Goal: Information Seeking & Learning: Learn about a topic

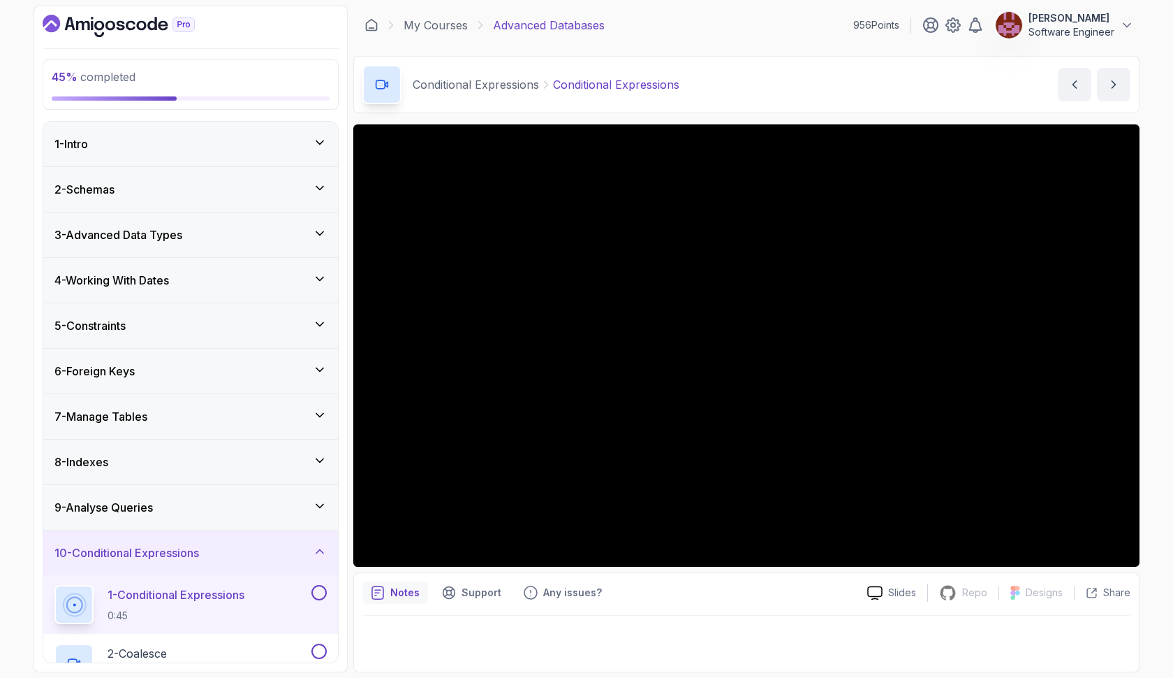
scroll to position [458, 0]
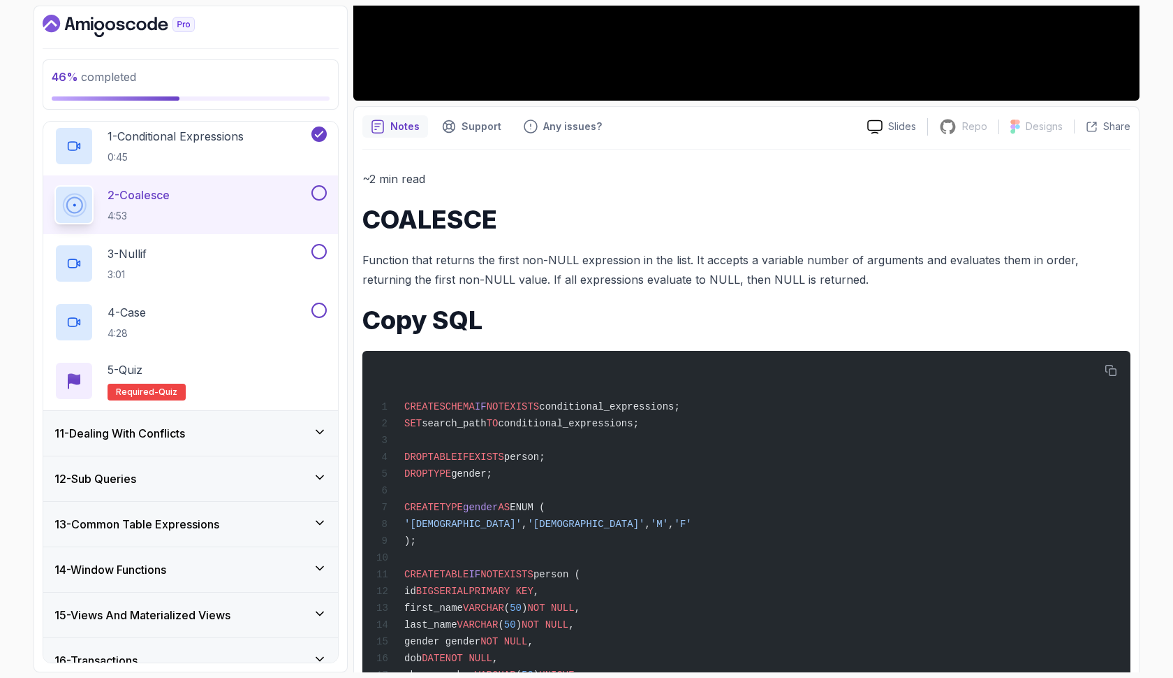
scroll to position [477, 0]
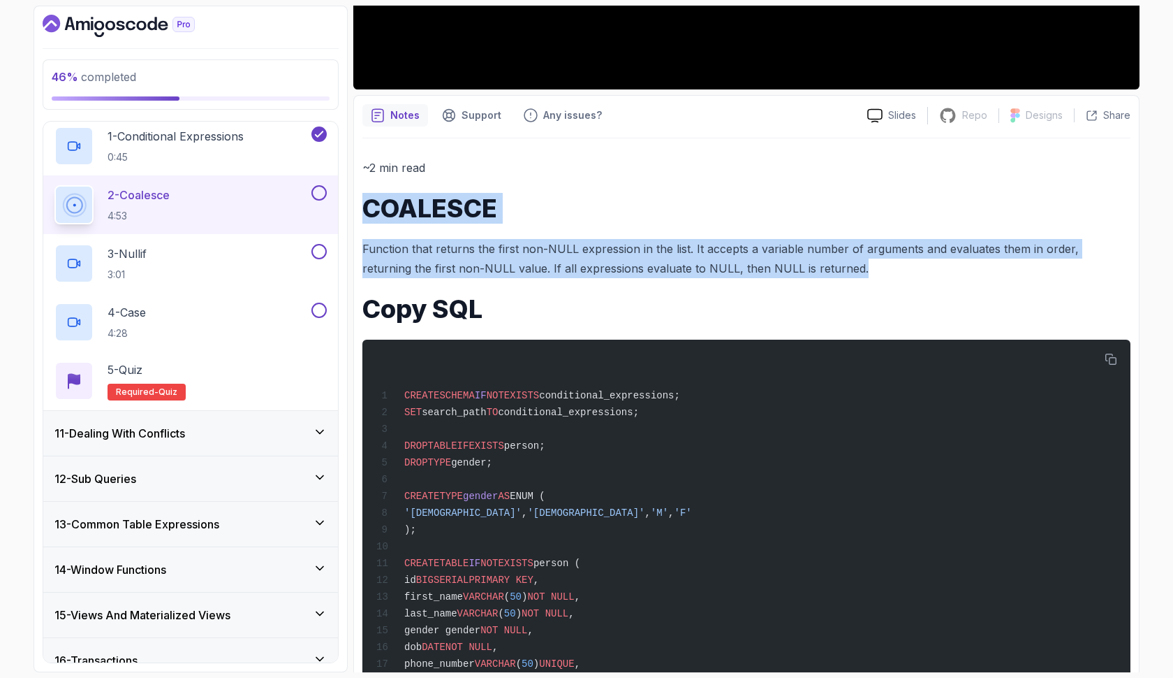
drag, startPoint x: 366, startPoint y: 207, endPoint x: 839, endPoint y: 272, distance: 477.2
click at [839, 272] on div "~2 min read COALESCE Function that returns the first non-NULL expression in the…" at bounding box center [747, 546] width 768 height 777
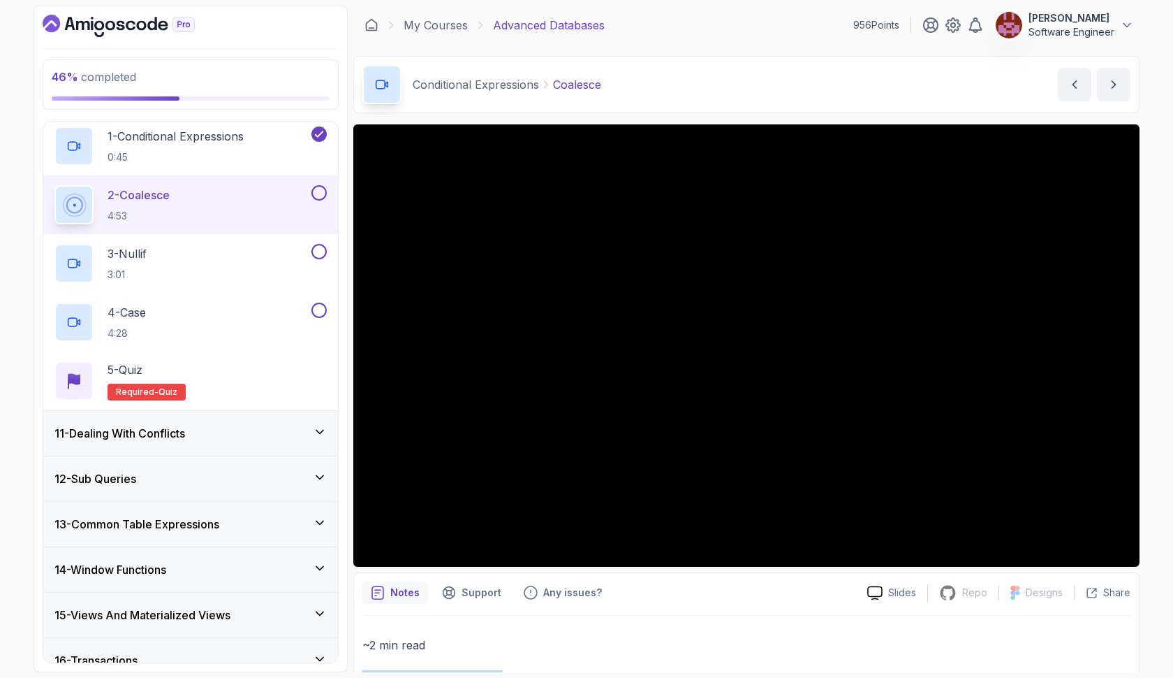
scroll to position [0, 0]
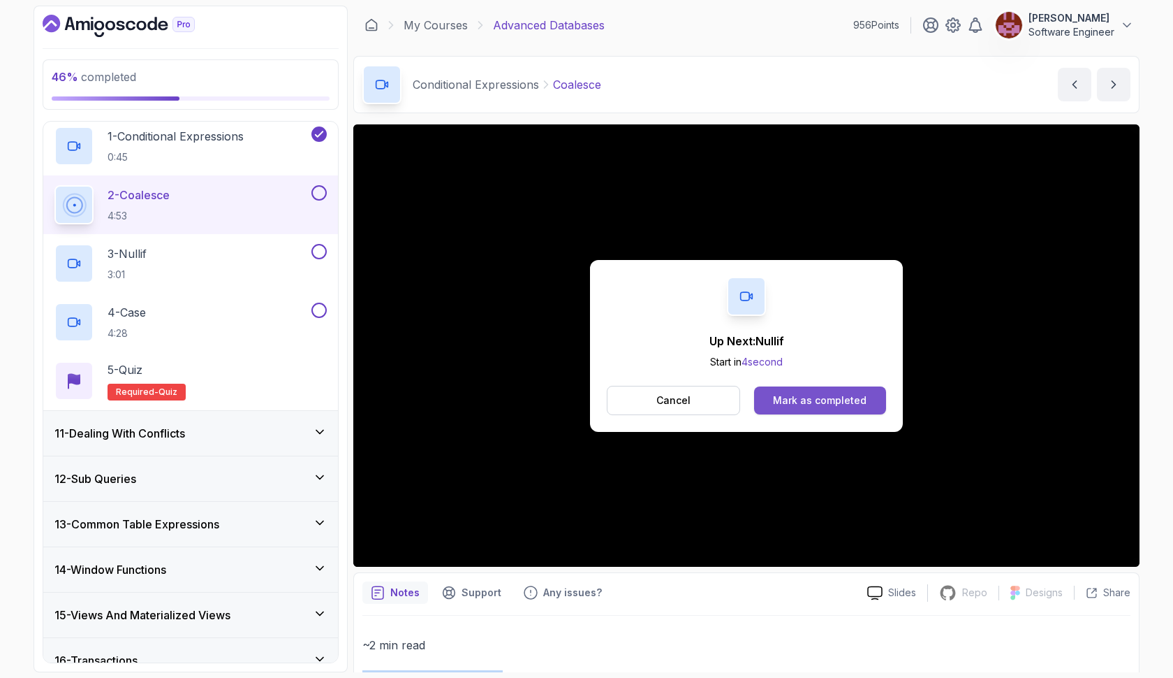
click at [792, 399] on div "Mark as completed" at bounding box center [820, 400] width 94 height 14
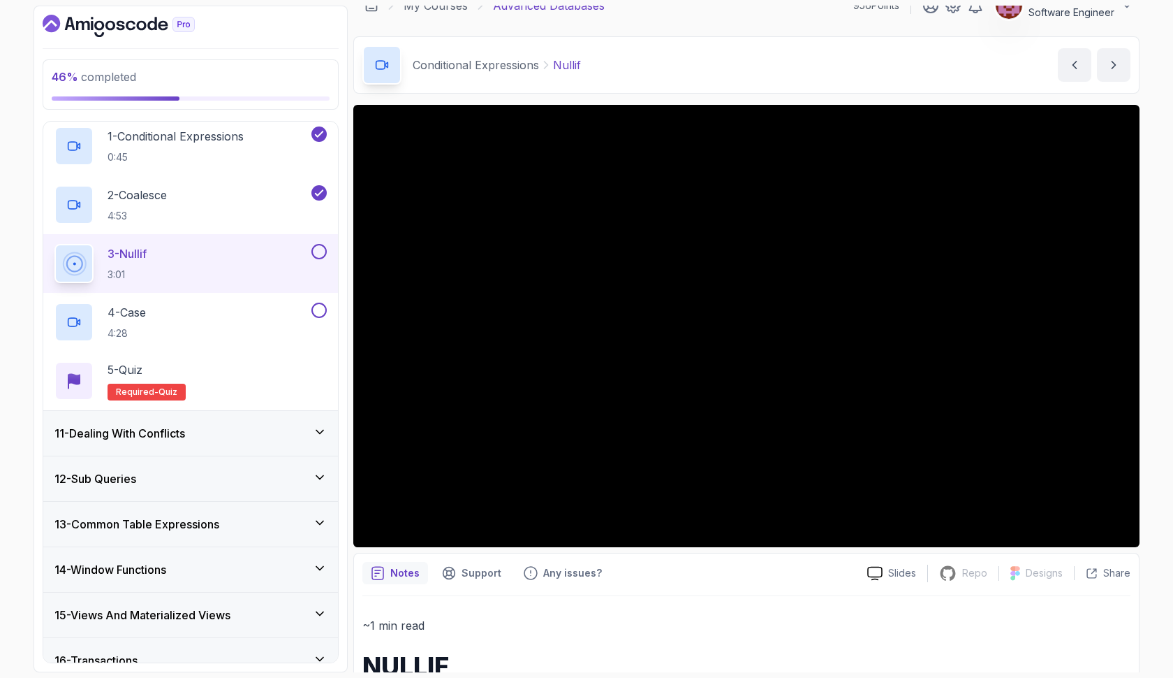
scroll to position [8, 0]
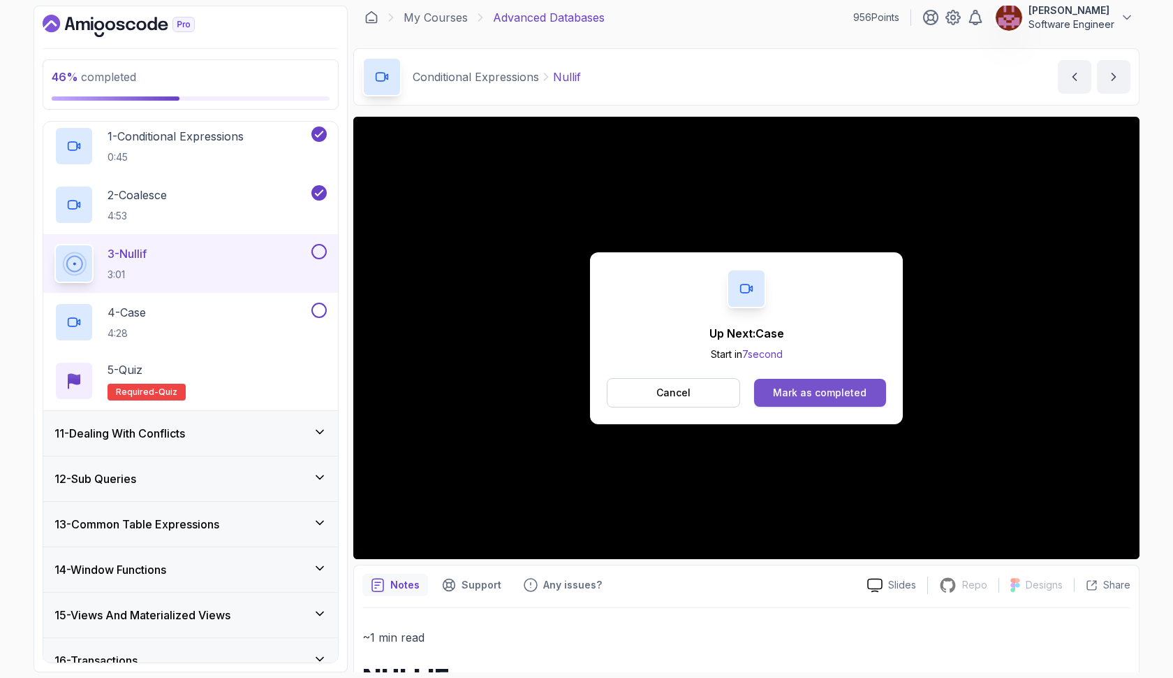
click at [830, 395] on div "Mark as completed" at bounding box center [820, 393] width 94 height 14
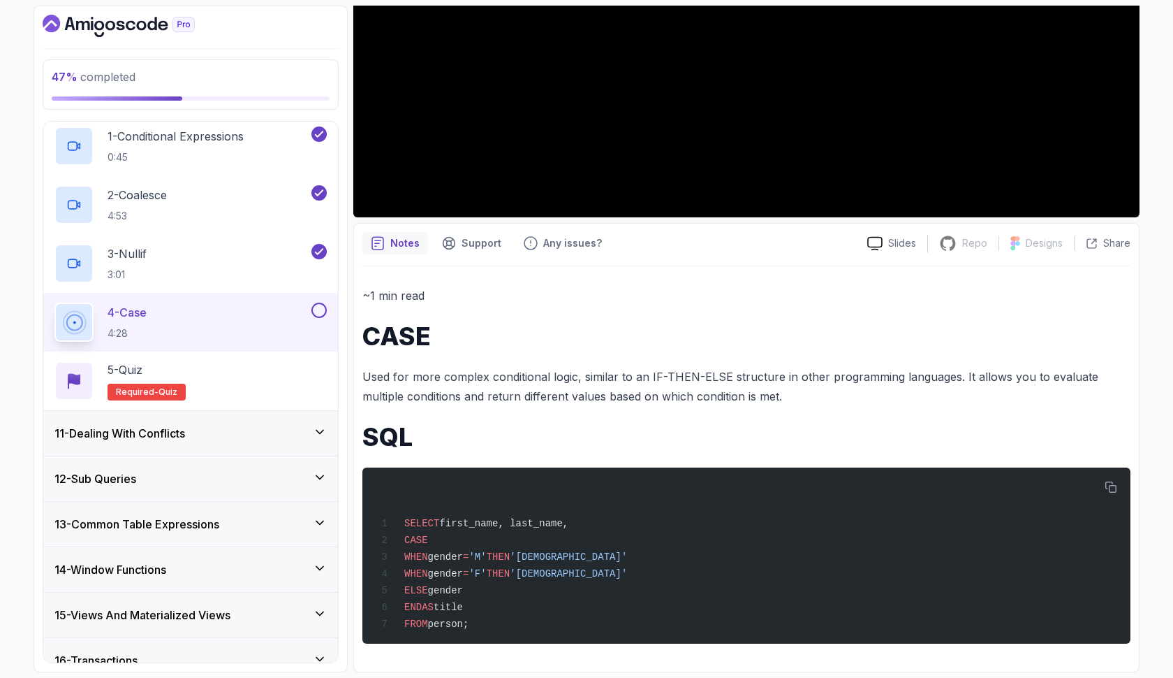
scroll to position [353, 0]
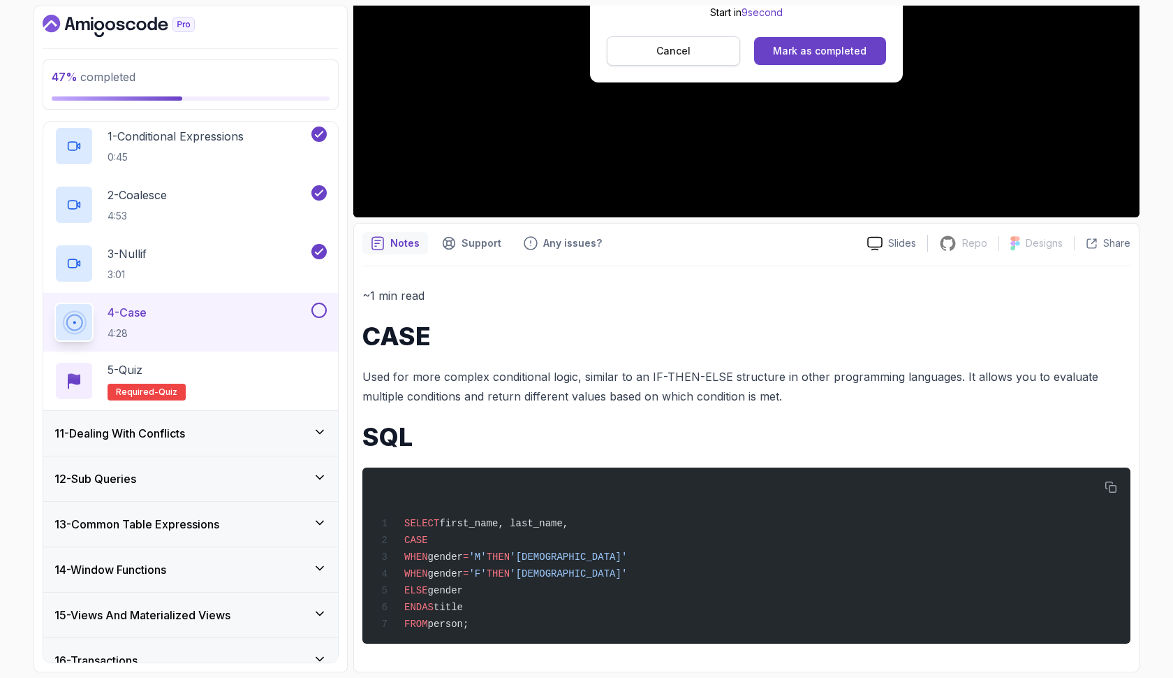
click at [729, 40] on button "Cancel" at bounding box center [673, 50] width 133 height 29
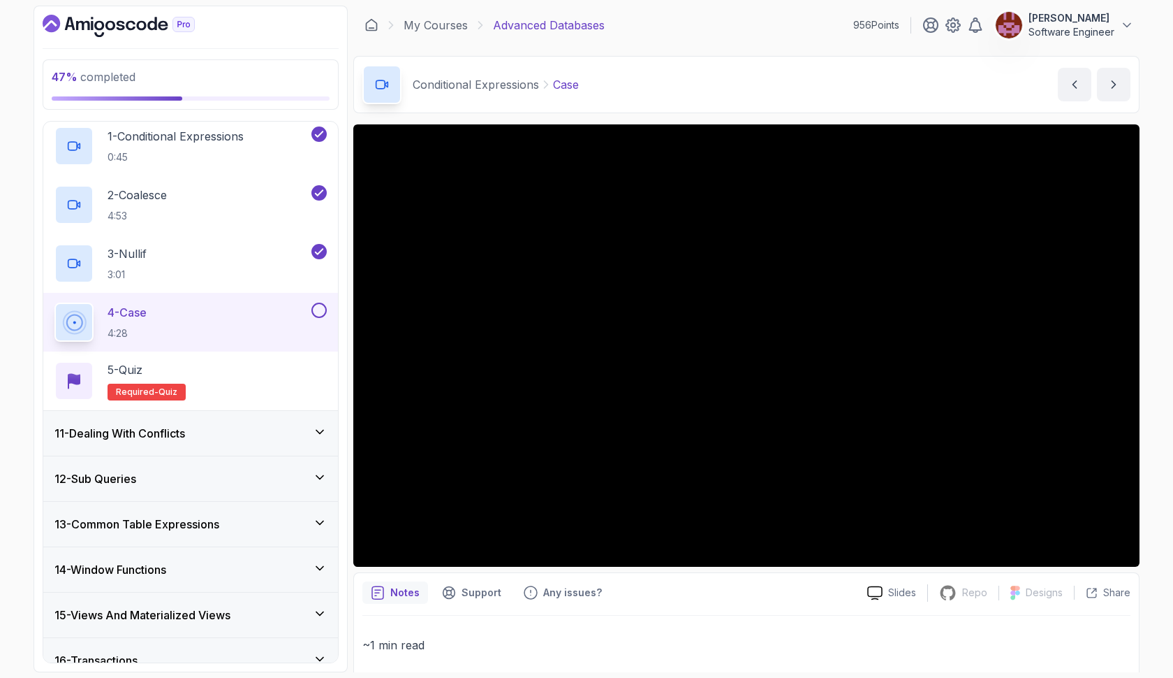
scroll to position [0, 0]
click at [321, 309] on button at bounding box center [319, 309] width 15 height 15
click at [268, 407] on div "5 - Quiz Required- quiz" at bounding box center [190, 380] width 295 height 59
click at [248, 382] on div "5 - Quiz Required- quiz" at bounding box center [190, 380] width 272 height 39
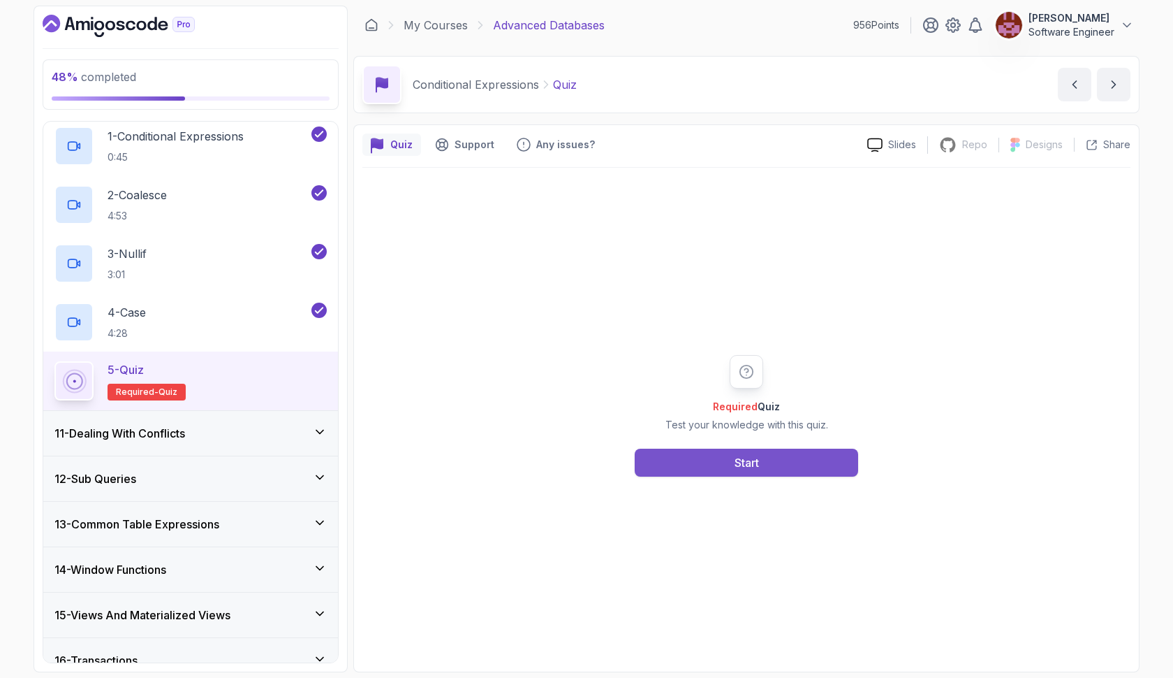
click at [676, 471] on button "Start" at bounding box center [747, 462] width 224 height 28
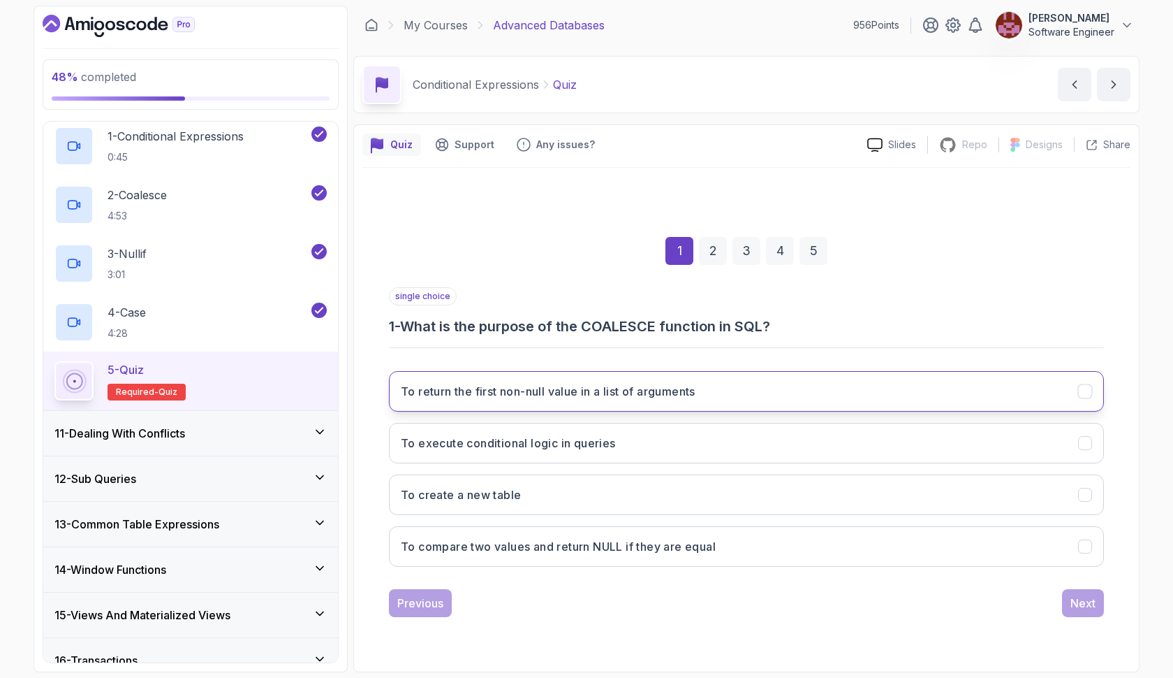
click at [687, 390] on h3 "To return the first non-null value in a list of arguments" at bounding box center [548, 391] width 295 height 17
click at [1072, 605] on div "Next" at bounding box center [1083, 602] width 25 height 17
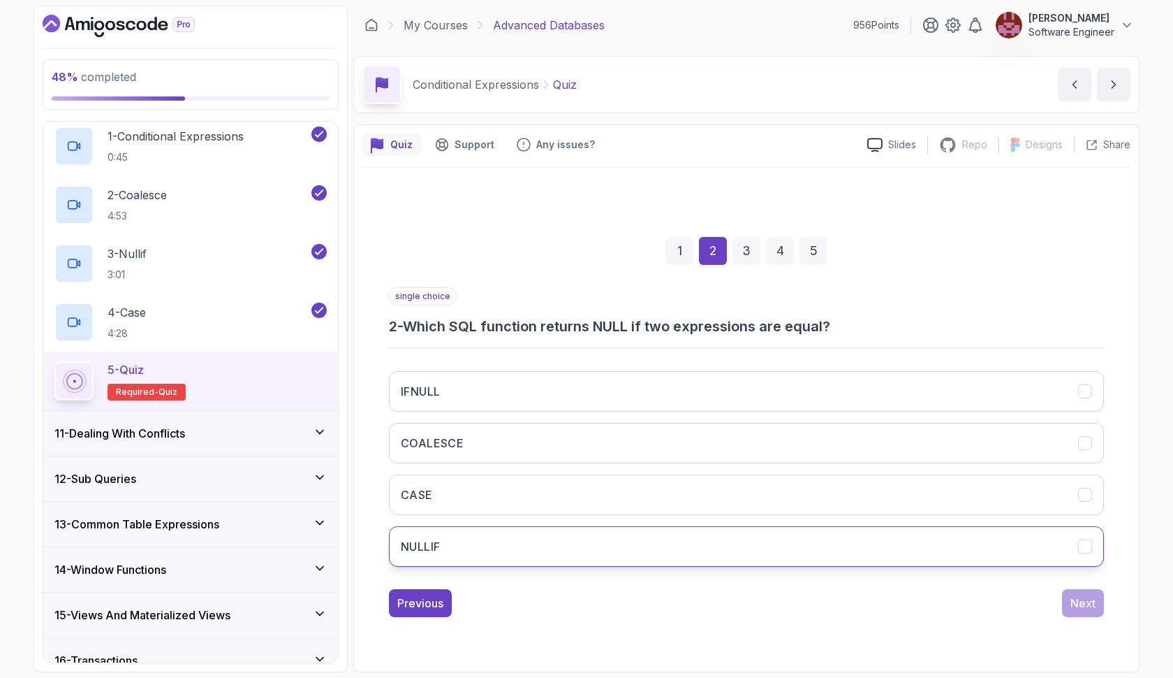
click at [798, 547] on button "NULLIF" at bounding box center [746, 546] width 715 height 41
click at [1082, 595] on div "Next" at bounding box center [1083, 602] width 25 height 17
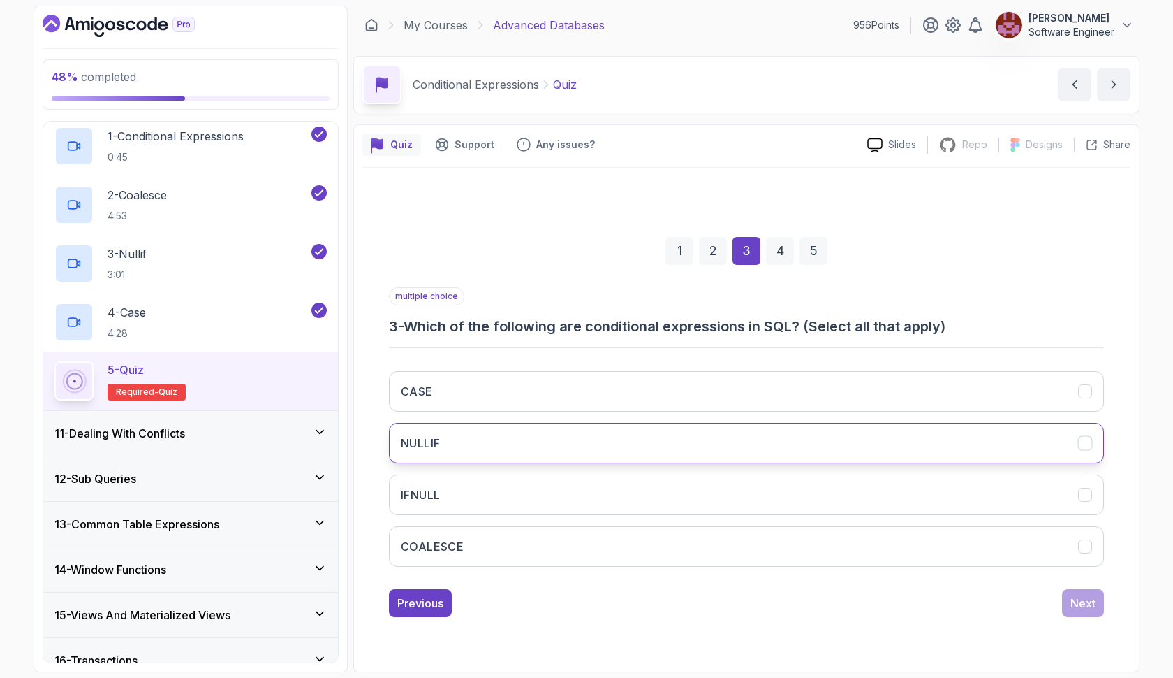
click at [846, 432] on button "NULLIF" at bounding box center [746, 443] width 715 height 41
click at [847, 381] on button "CASE" at bounding box center [746, 391] width 715 height 41
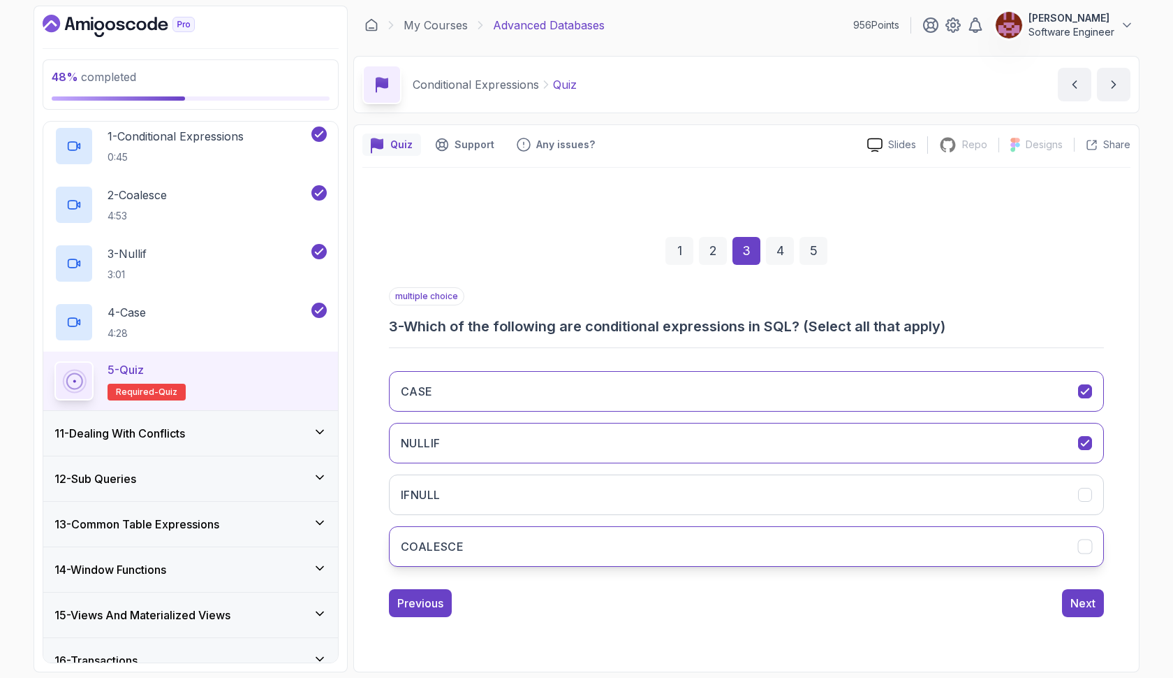
click at [826, 530] on button "COALESCE" at bounding box center [746, 546] width 715 height 41
click at [1077, 614] on button "Next" at bounding box center [1083, 603] width 42 height 28
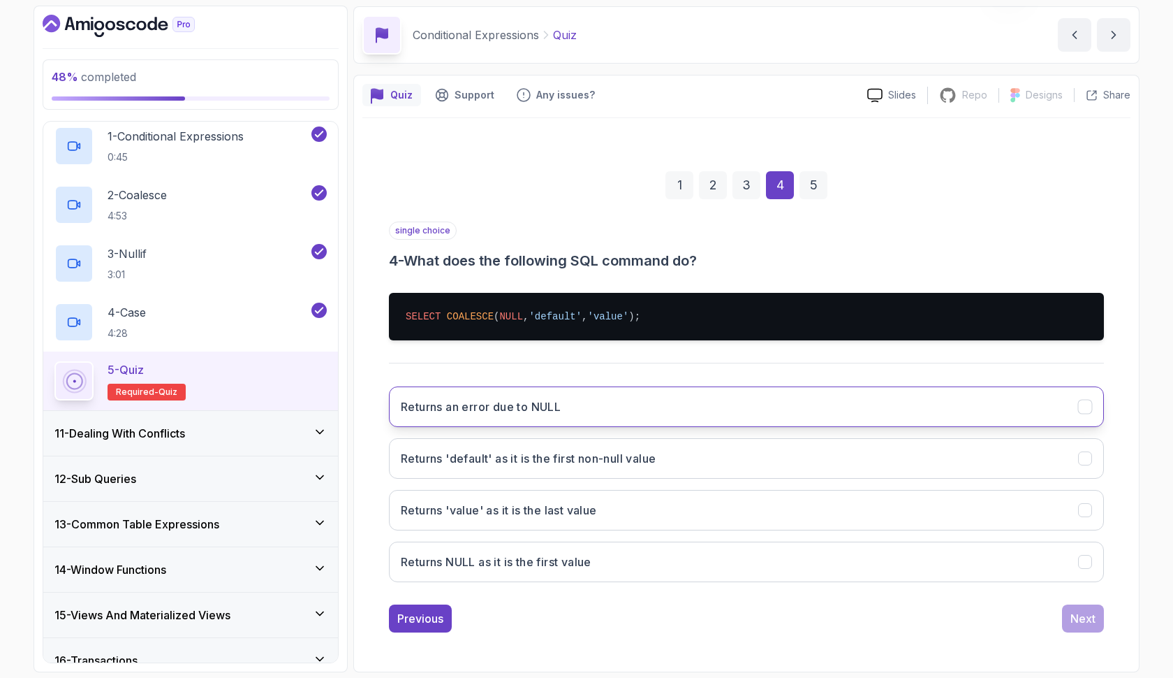
scroll to position [50, 0]
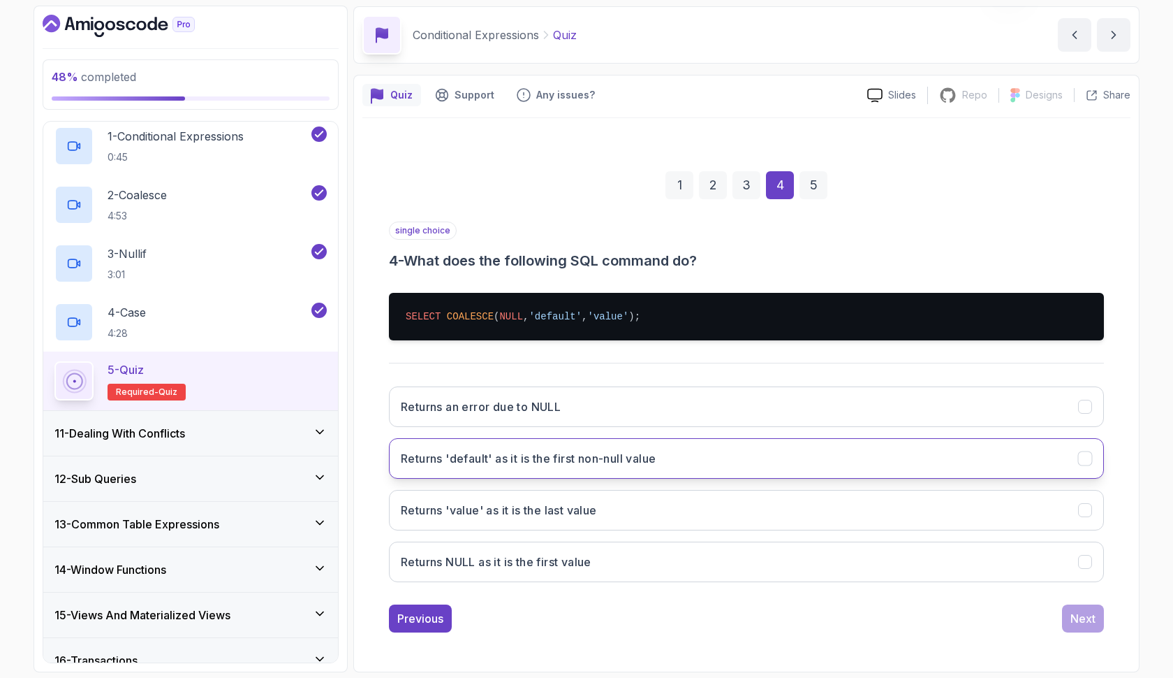
click at [652, 451] on h3 "Returns 'default' as it is the first non-null value" at bounding box center [528, 458] width 255 height 17
click at [1090, 620] on div "Next" at bounding box center [1083, 618] width 25 height 17
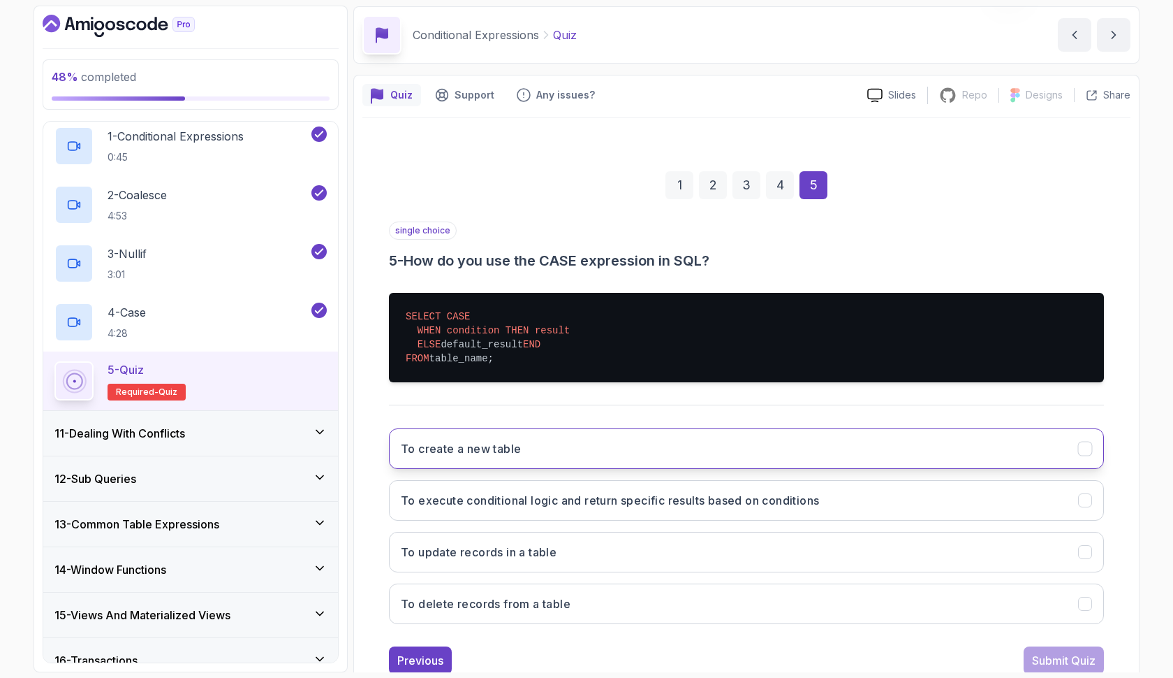
scroll to position [0, 0]
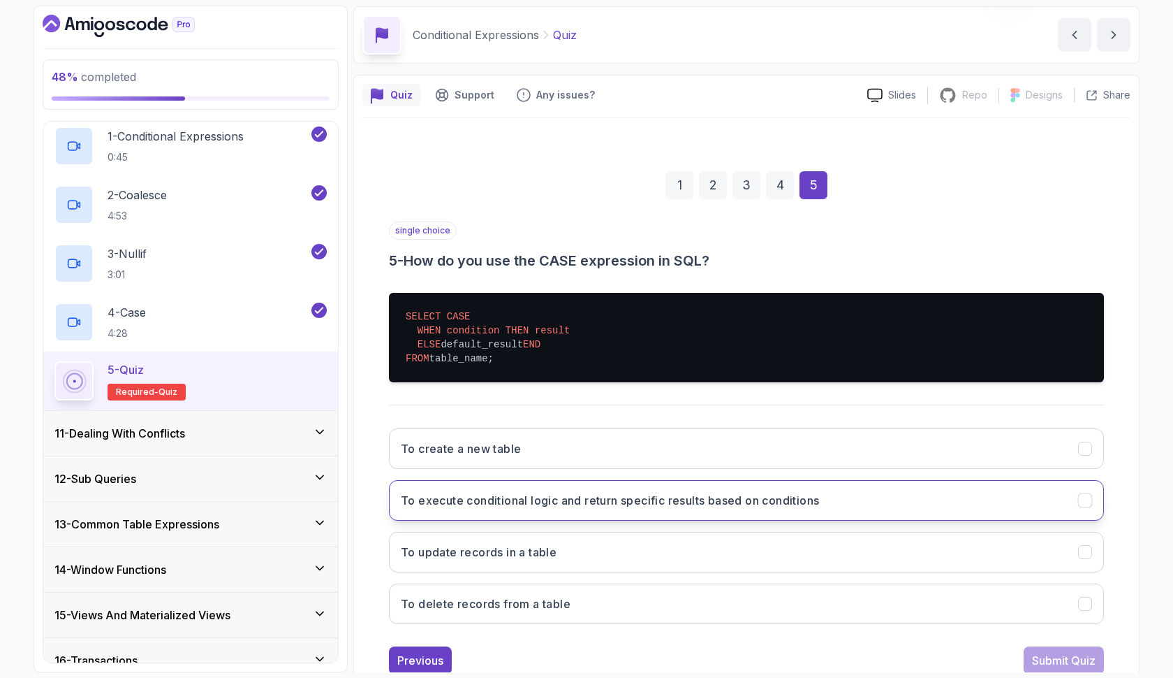
click at [795, 508] on h3 "To execute conditional logic and return specific results based on conditions" at bounding box center [610, 500] width 418 height 17
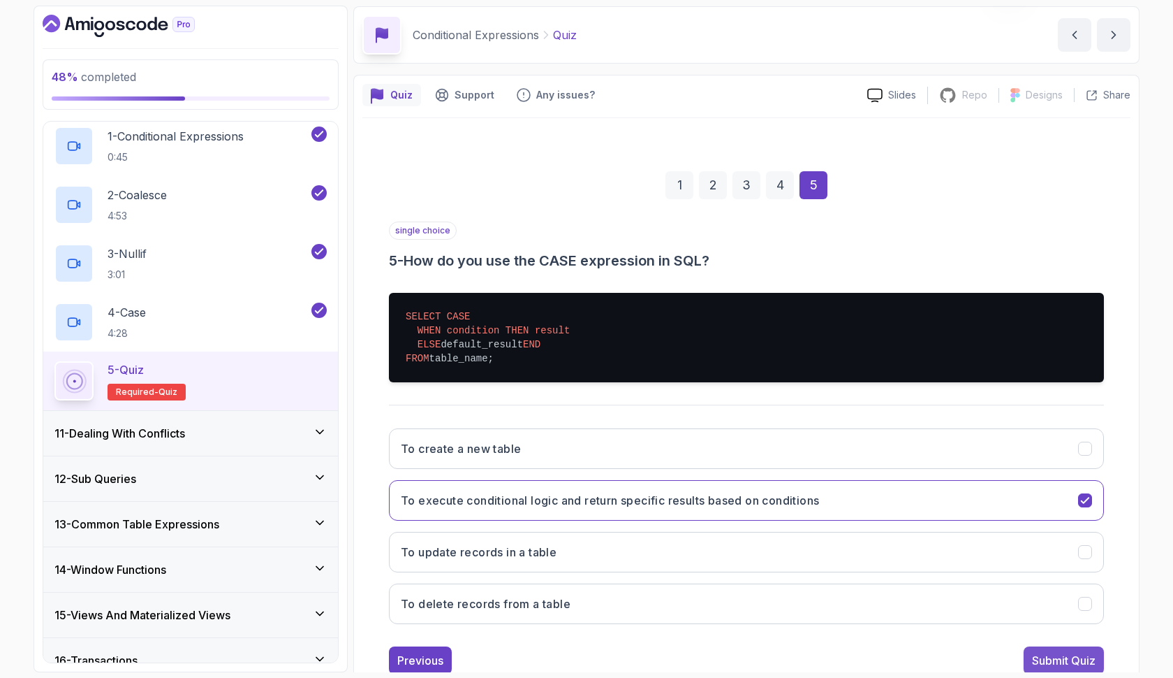
click at [1042, 662] on button "Submit Quiz" at bounding box center [1064, 660] width 80 height 28
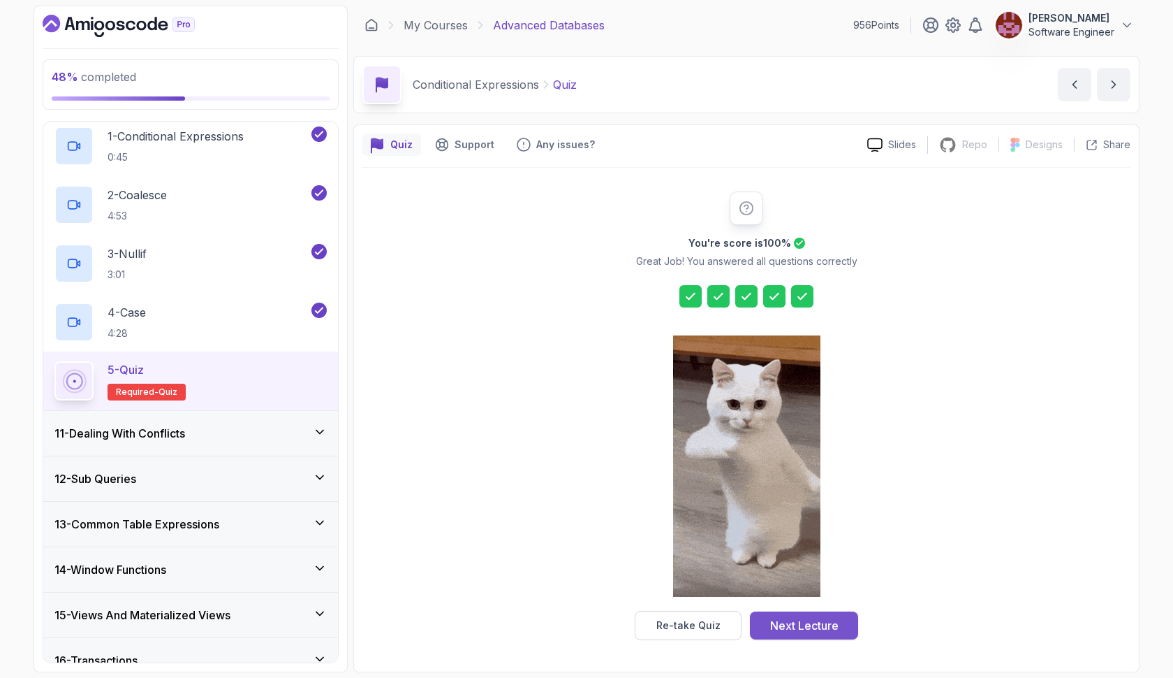
click at [842, 617] on button "Next Lecture" at bounding box center [804, 625] width 108 height 28
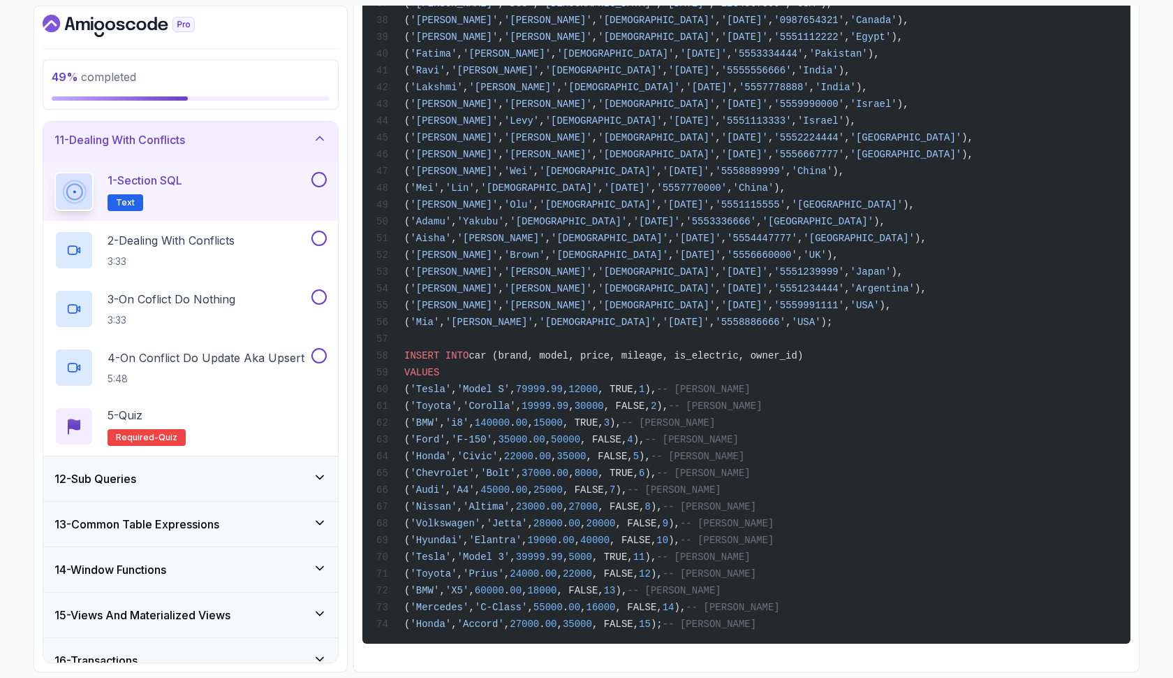
scroll to position [975, 0]
click at [318, 180] on button at bounding box center [319, 179] width 15 height 15
click at [243, 243] on div "2 - Dealing With Conflicts 3:33" at bounding box center [181, 249] width 254 height 39
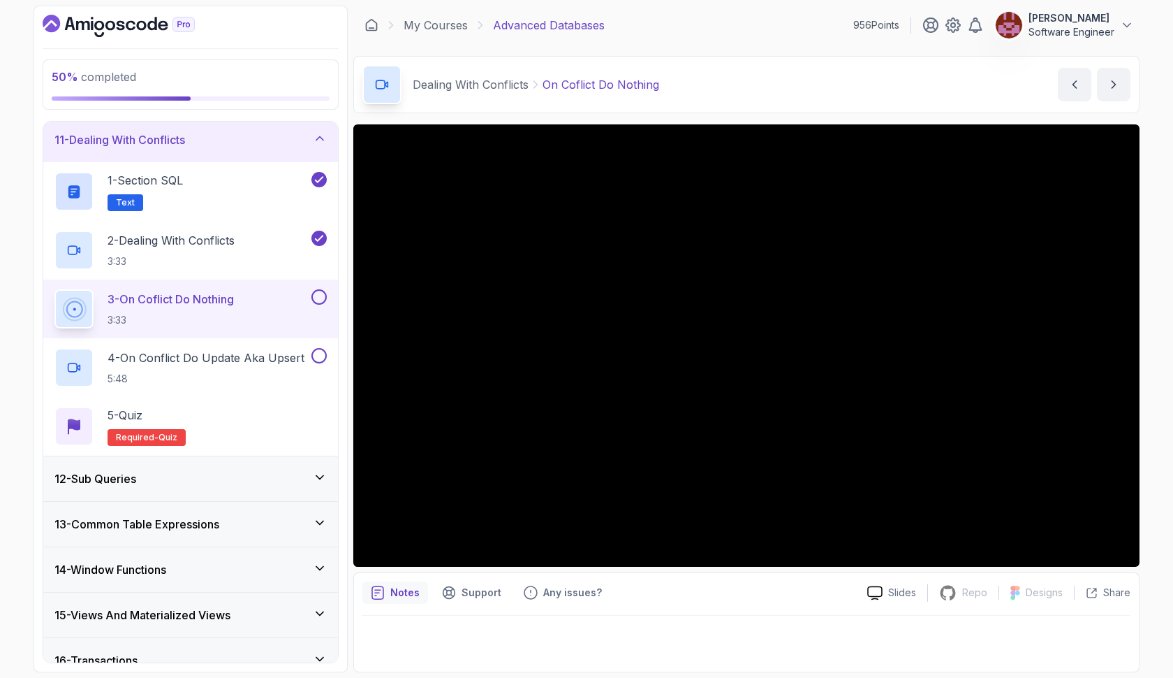
click at [325, 300] on button at bounding box center [319, 296] width 15 height 15
click at [272, 357] on p "4 - On Conflict Do Update Aka Upsert" at bounding box center [206, 357] width 197 height 17
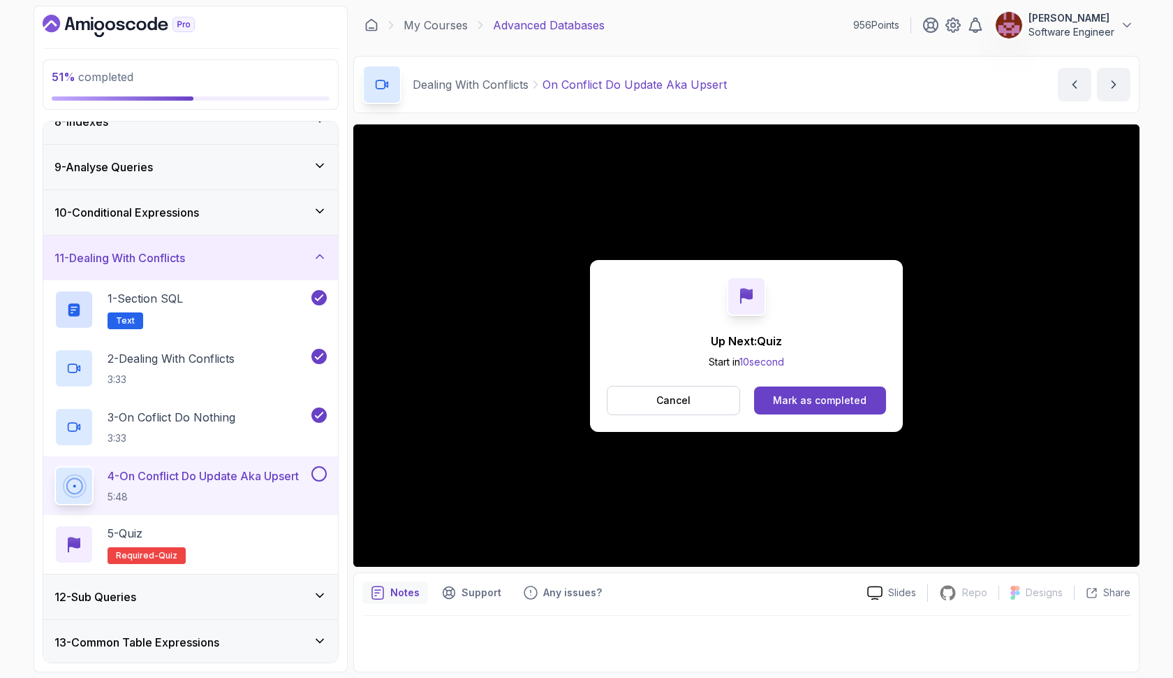
scroll to position [395, 0]
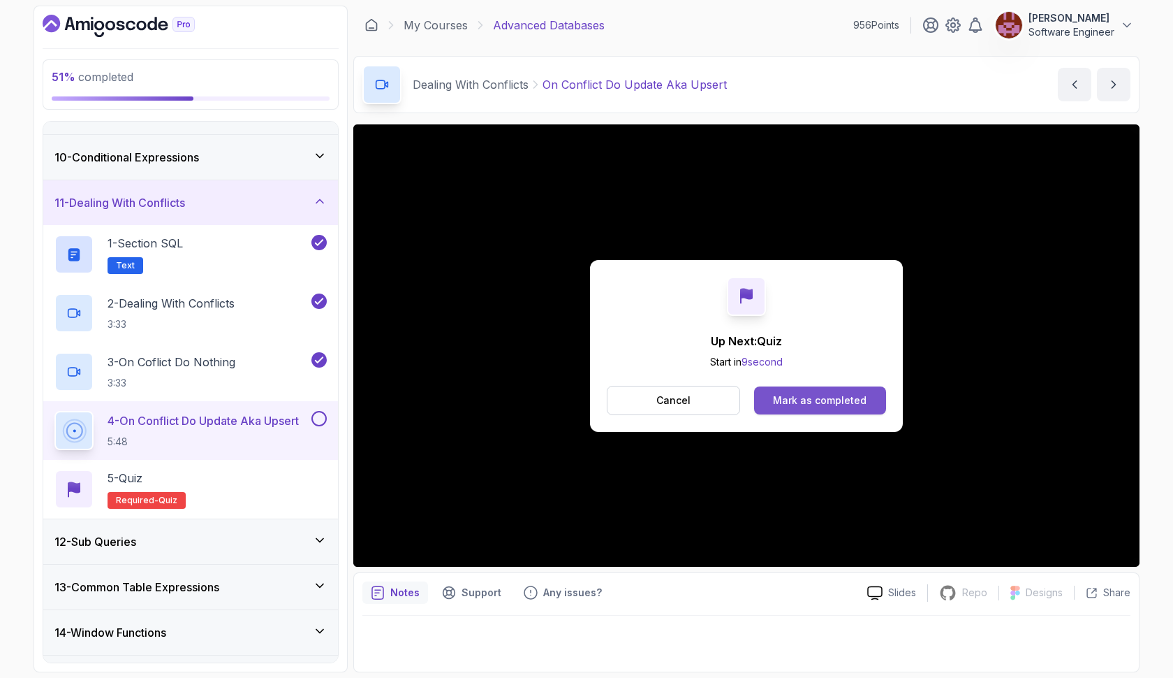
click at [782, 390] on button "Mark as completed" at bounding box center [820, 400] width 132 height 28
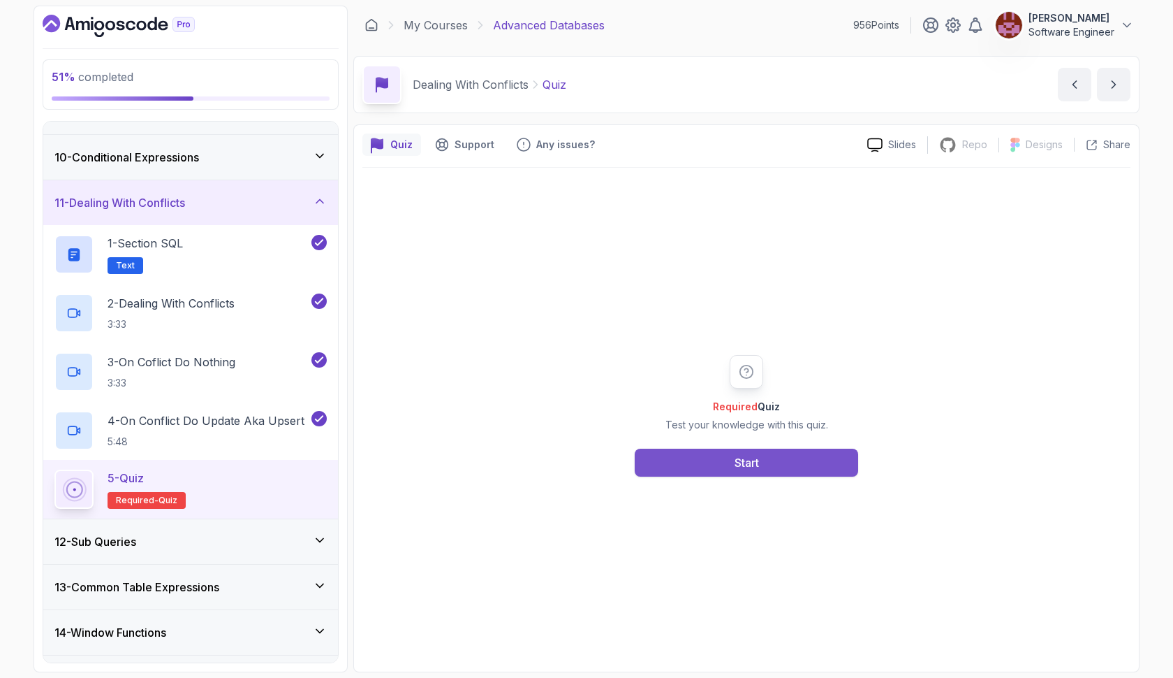
click at [775, 464] on button "Start" at bounding box center [747, 462] width 224 height 28
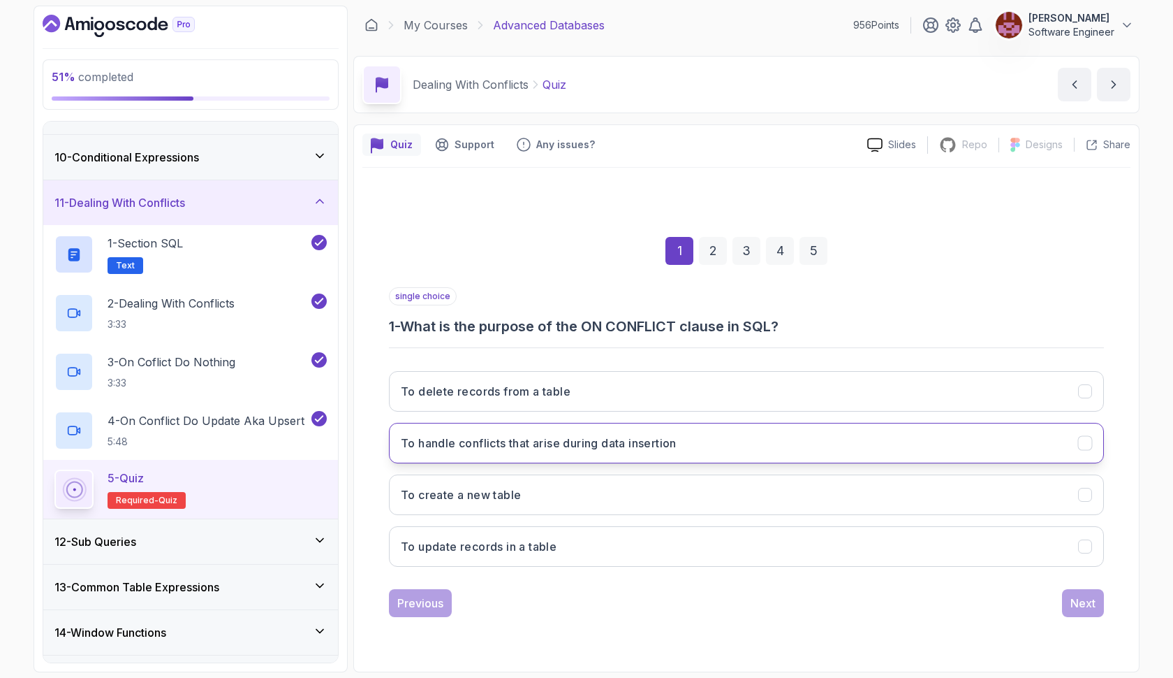
click at [672, 447] on h3 "To handle conflicts that arise during data insertion" at bounding box center [539, 442] width 276 height 17
click at [1078, 604] on div "Next" at bounding box center [1083, 602] width 25 height 17
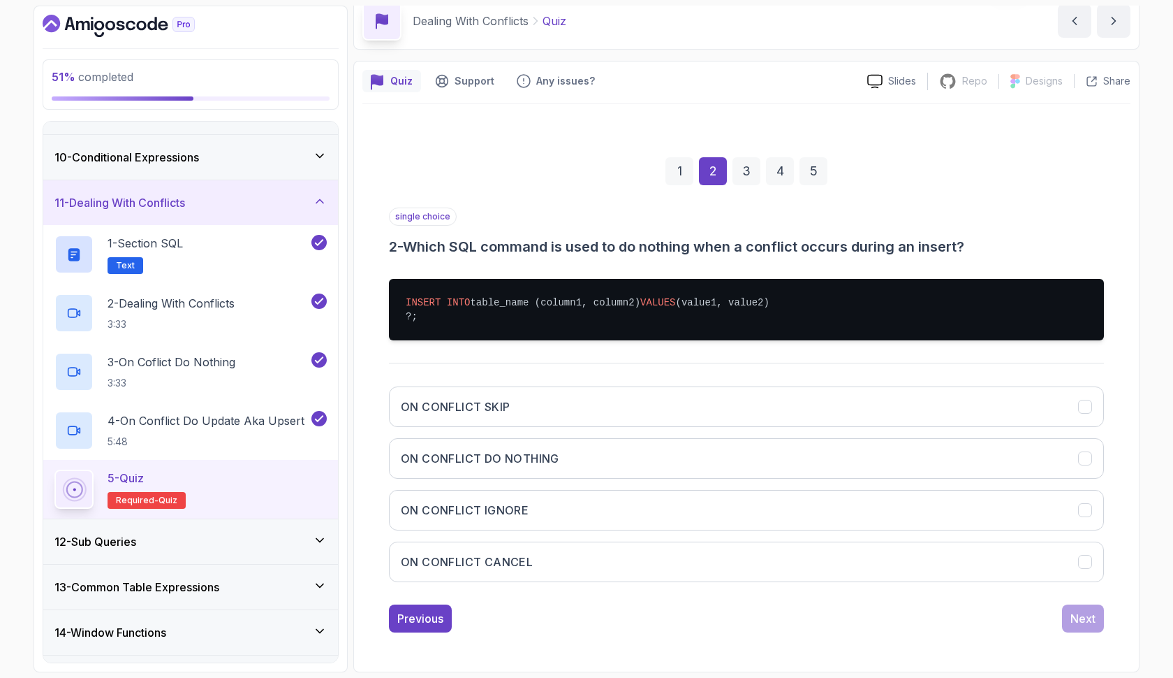
scroll to position [78, 0]
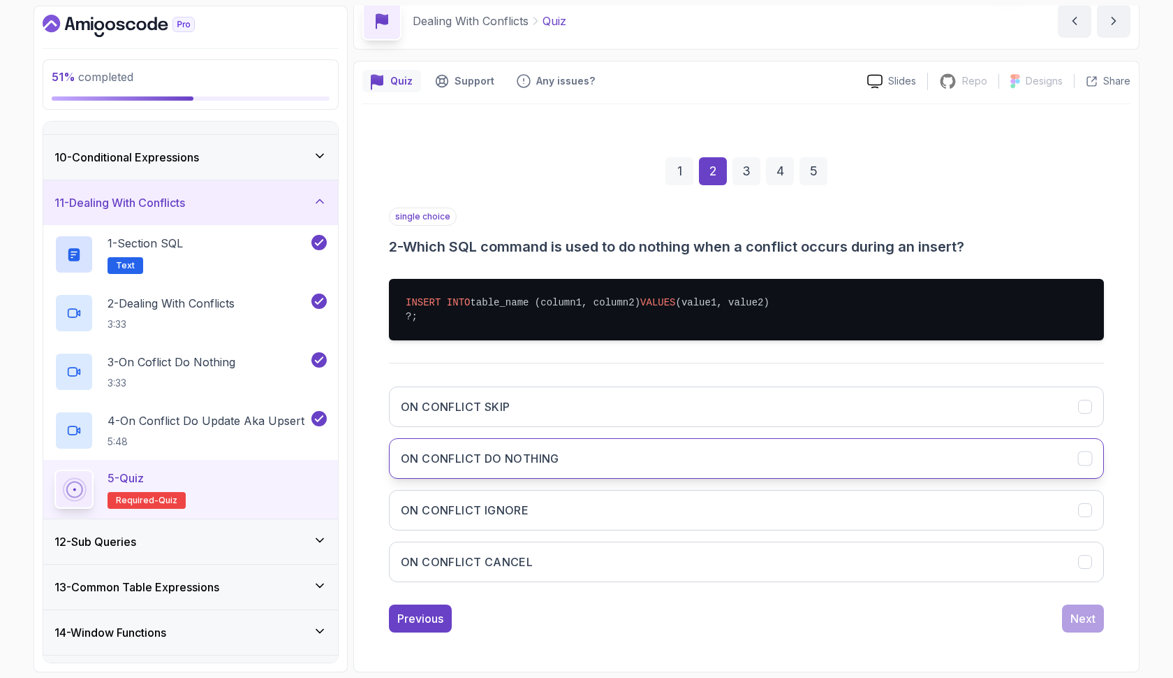
click at [710, 462] on button "ON CONFLICT DO NOTHING" at bounding box center [746, 458] width 715 height 41
click at [1094, 615] on div "Next" at bounding box center [1083, 618] width 25 height 17
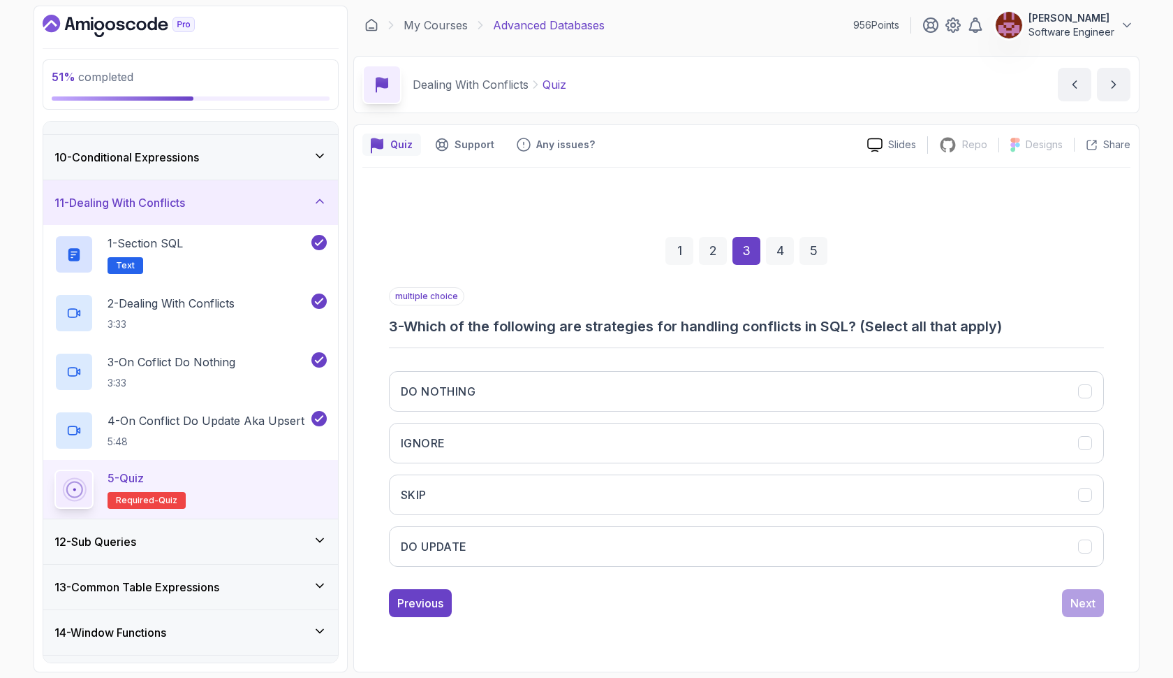
scroll to position [0, 0]
click at [733, 379] on button "DO NOTHING" at bounding box center [746, 391] width 715 height 41
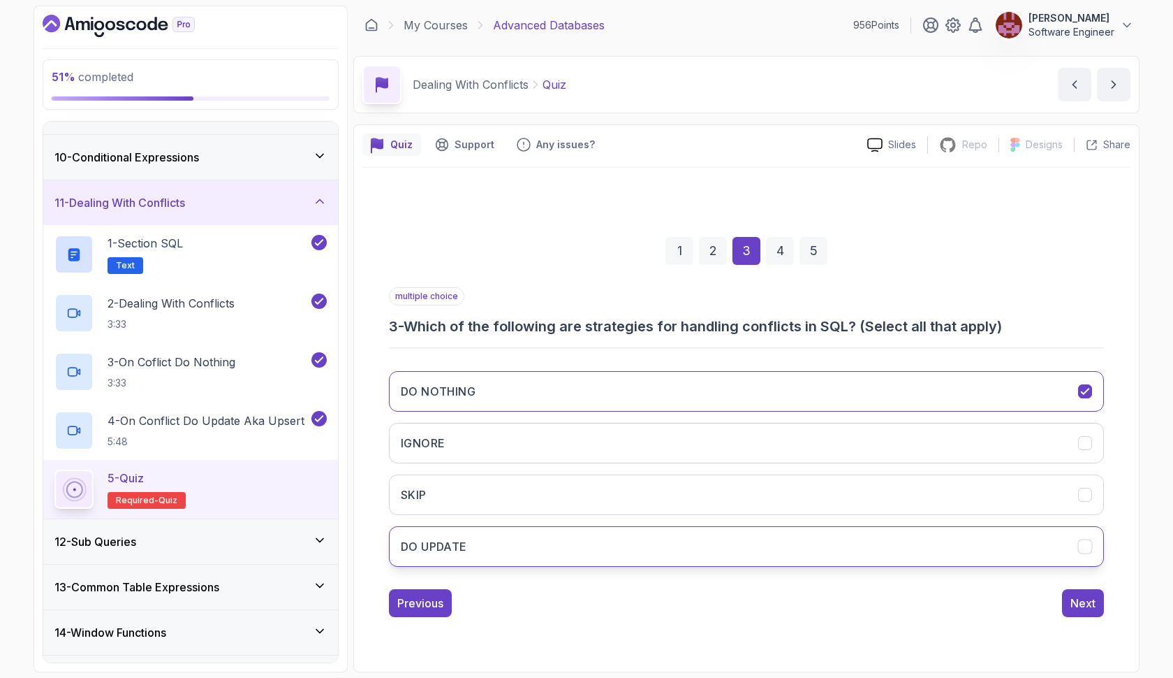
click at [729, 532] on button "DO UPDATE" at bounding box center [746, 546] width 715 height 41
click at [1071, 601] on div "Next" at bounding box center [1083, 602] width 25 height 17
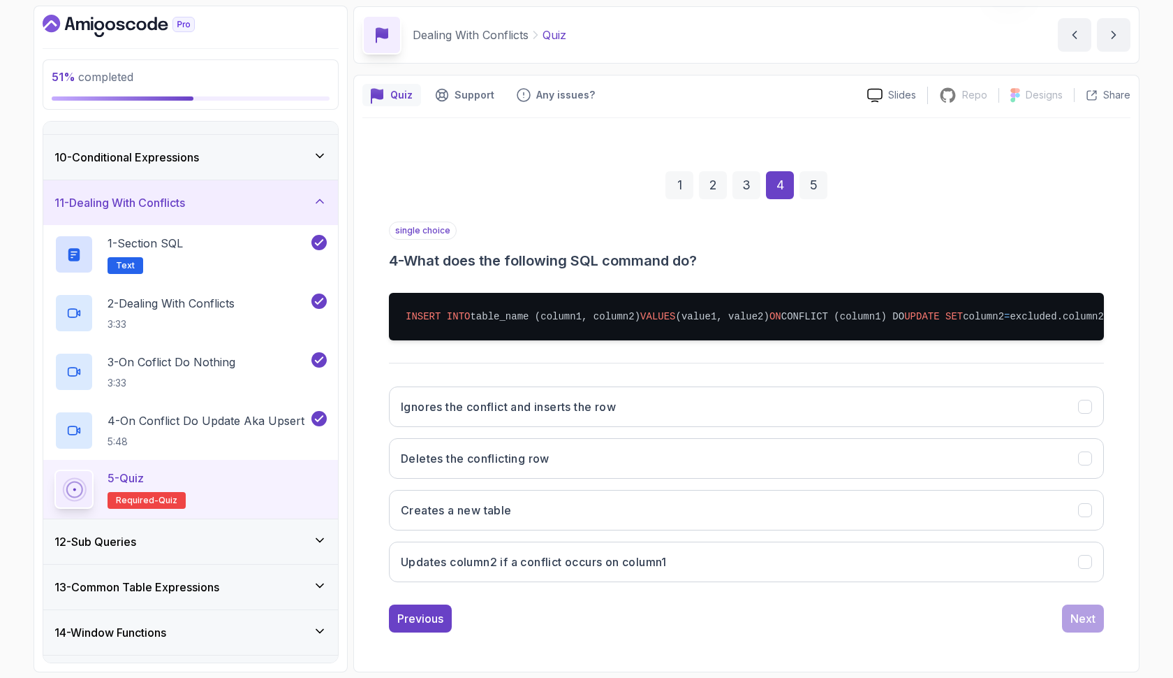
scroll to position [78, 0]
click at [892, 561] on button "Updates column2 if a conflict occurs on column1" at bounding box center [746, 561] width 715 height 41
click at [1078, 613] on div "Next" at bounding box center [1083, 618] width 25 height 17
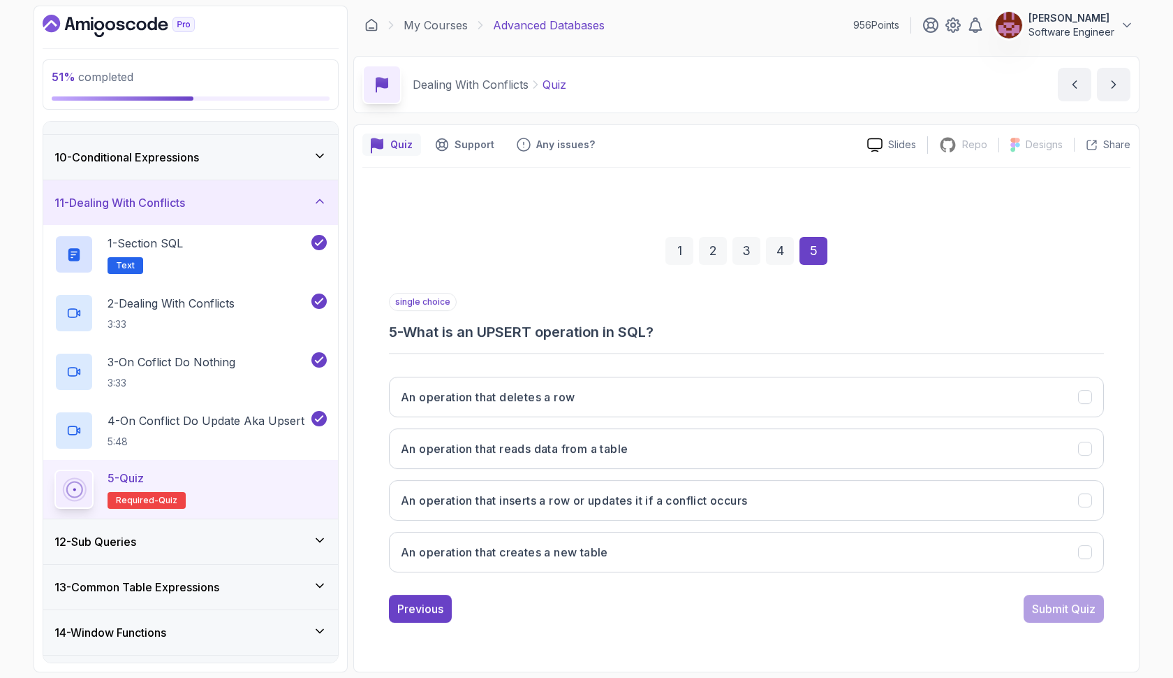
scroll to position [0, 0]
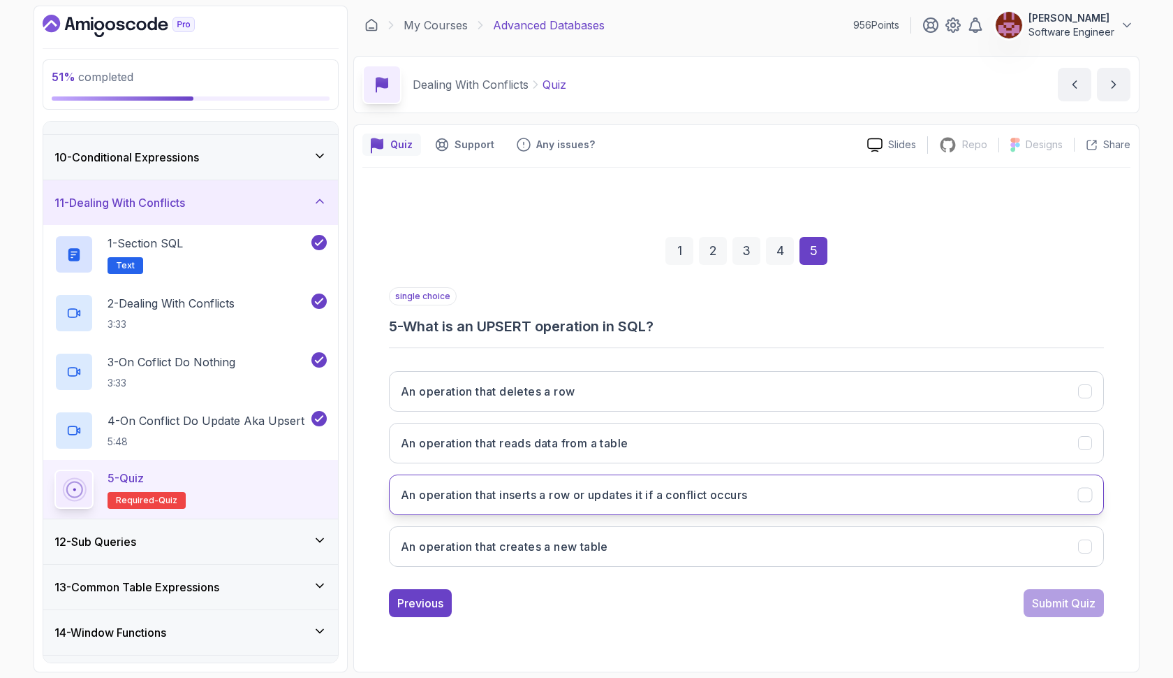
click at [865, 494] on button "An operation that inserts a row or updates it if a conflict occurs" at bounding box center [746, 494] width 715 height 41
click at [1049, 606] on div "Submit Quiz" at bounding box center [1064, 602] width 64 height 17
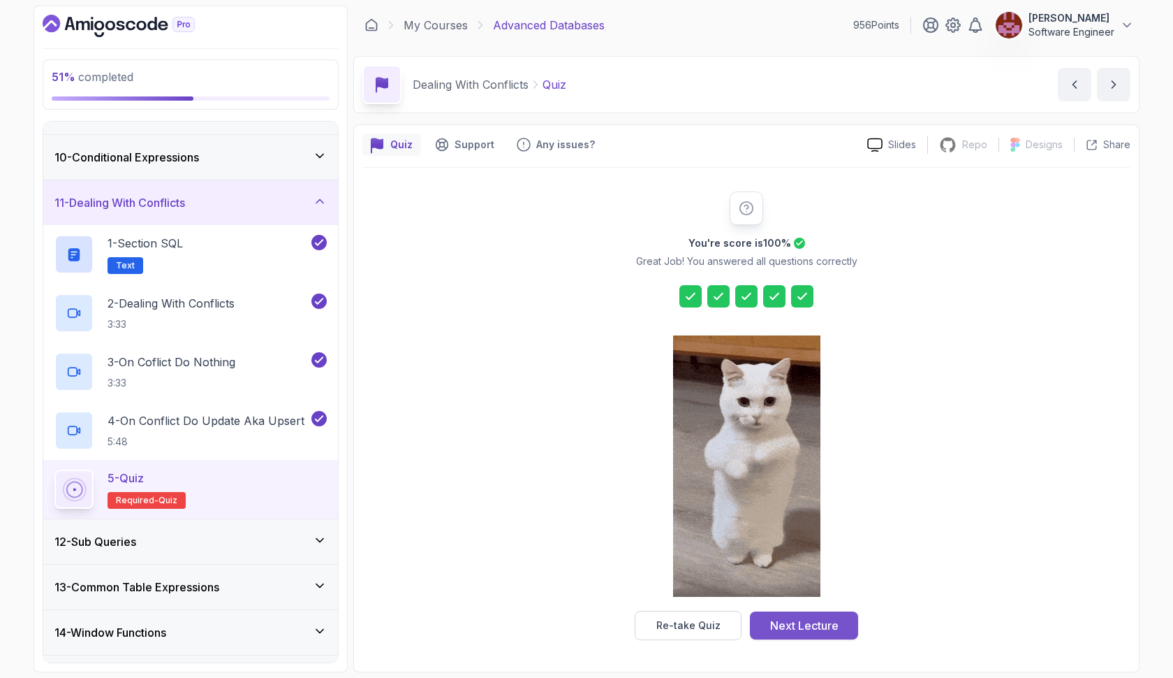
click at [797, 619] on div "Next Lecture" at bounding box center [804, 625] width 68 height 17
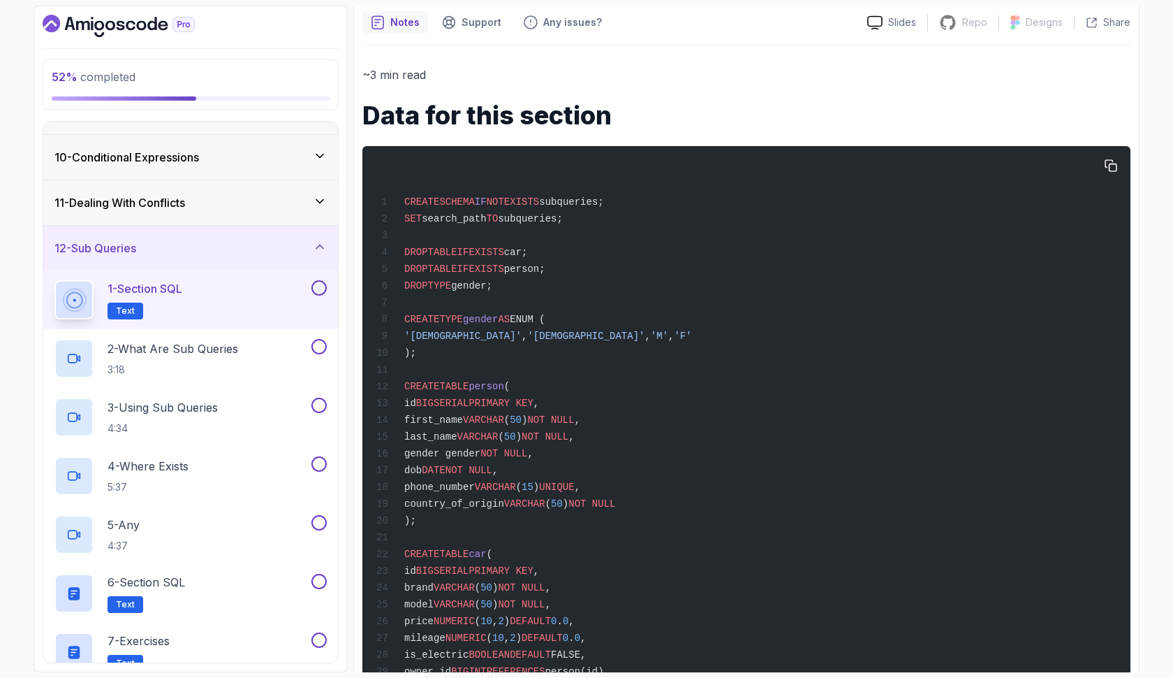
scroll to position [124, 0]
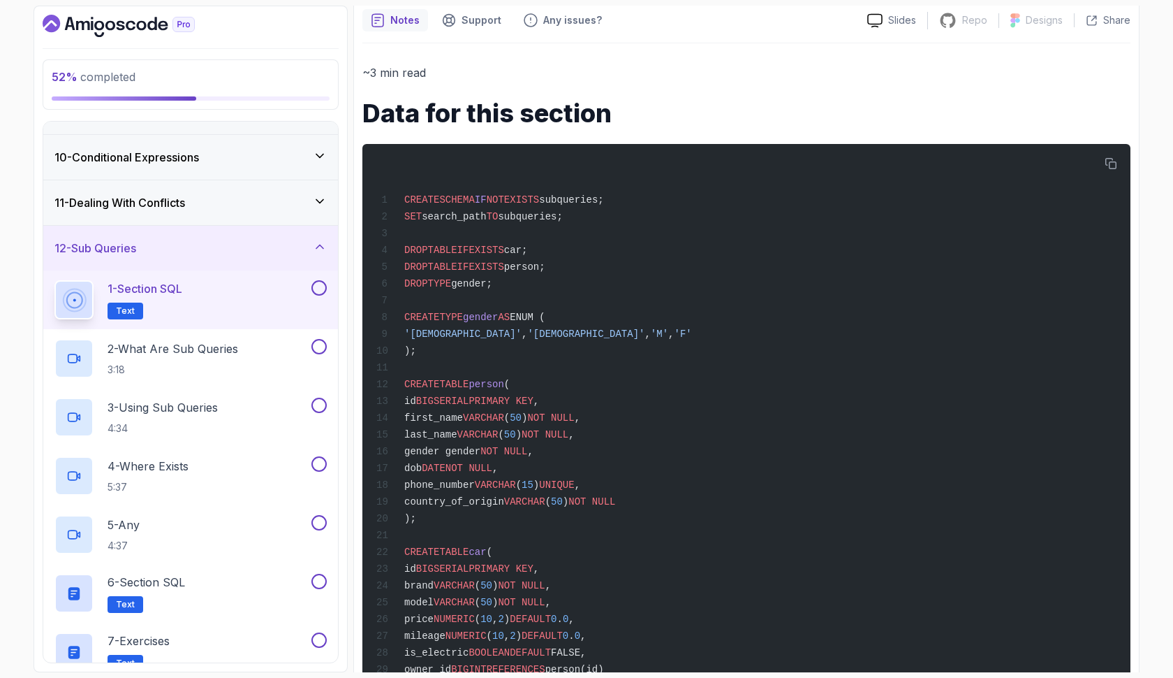
click at [323, 289] on button at bounding box center [319, 287] width 15 height 15
click at [274, 354] on div "2 - What Are Sub Queries 3:18" at bounding box center [181, 358] width 254 height 39
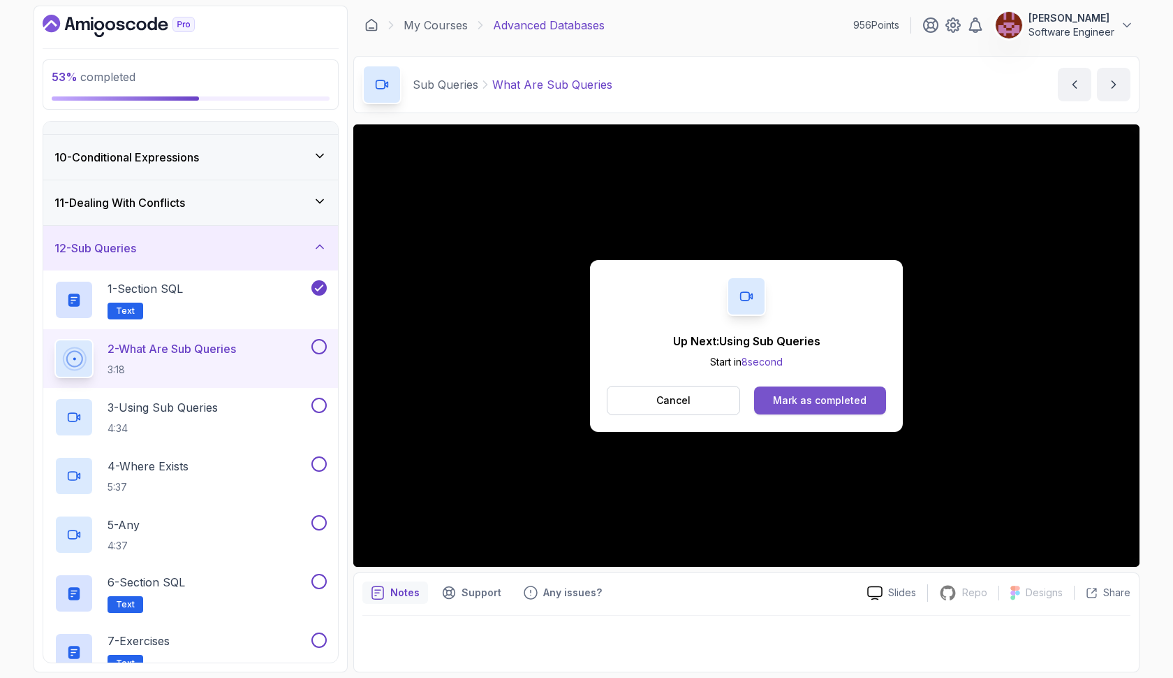
click at [828, 398] on div "Mark as completed" at bounding box center [820, 400] width 94 height 14
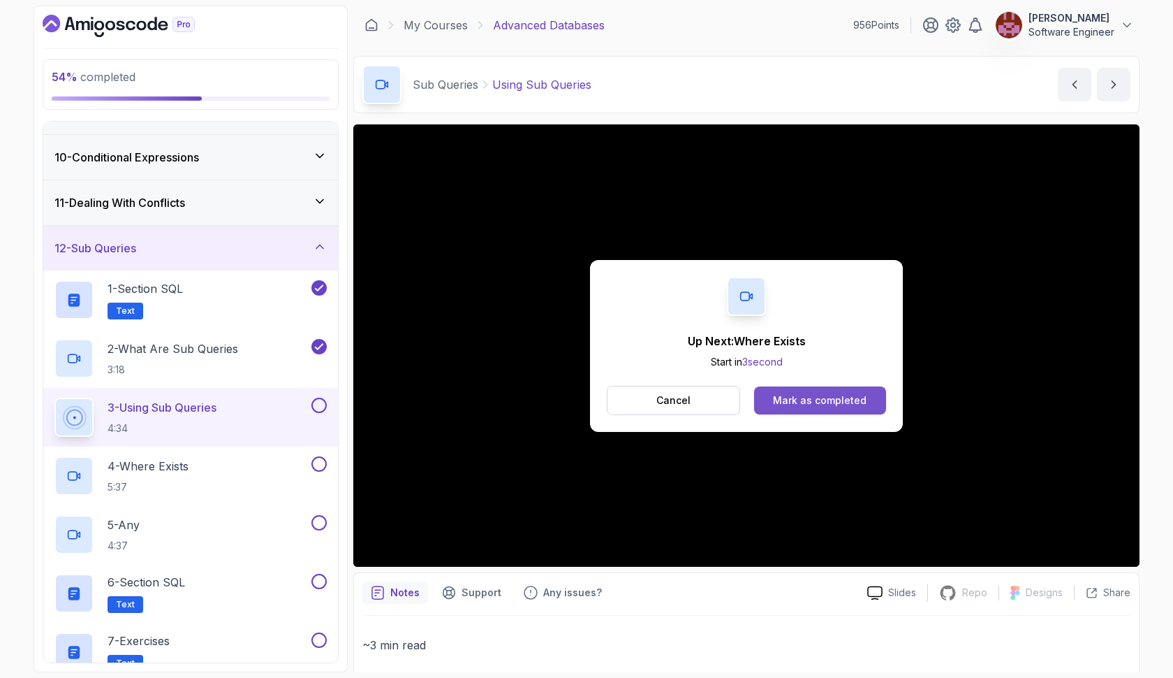
click at [816, 402] on div "Mark as completed" at bounding box center [820, 400] width 94 height 14
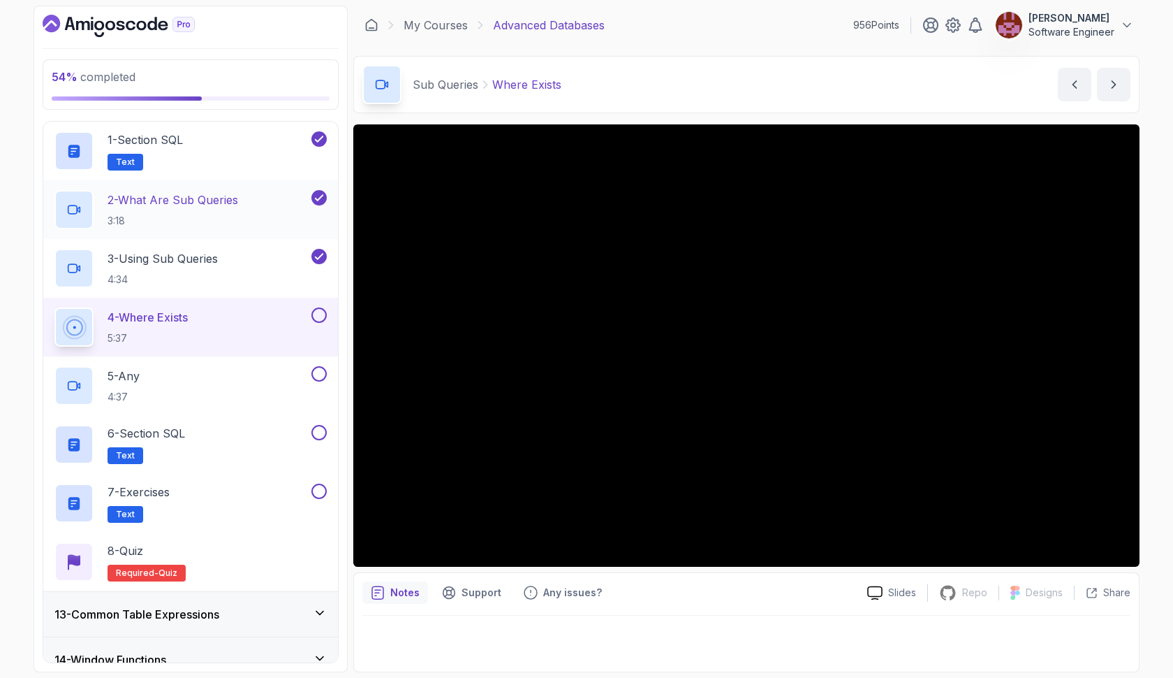
scroll to position [547, 0]
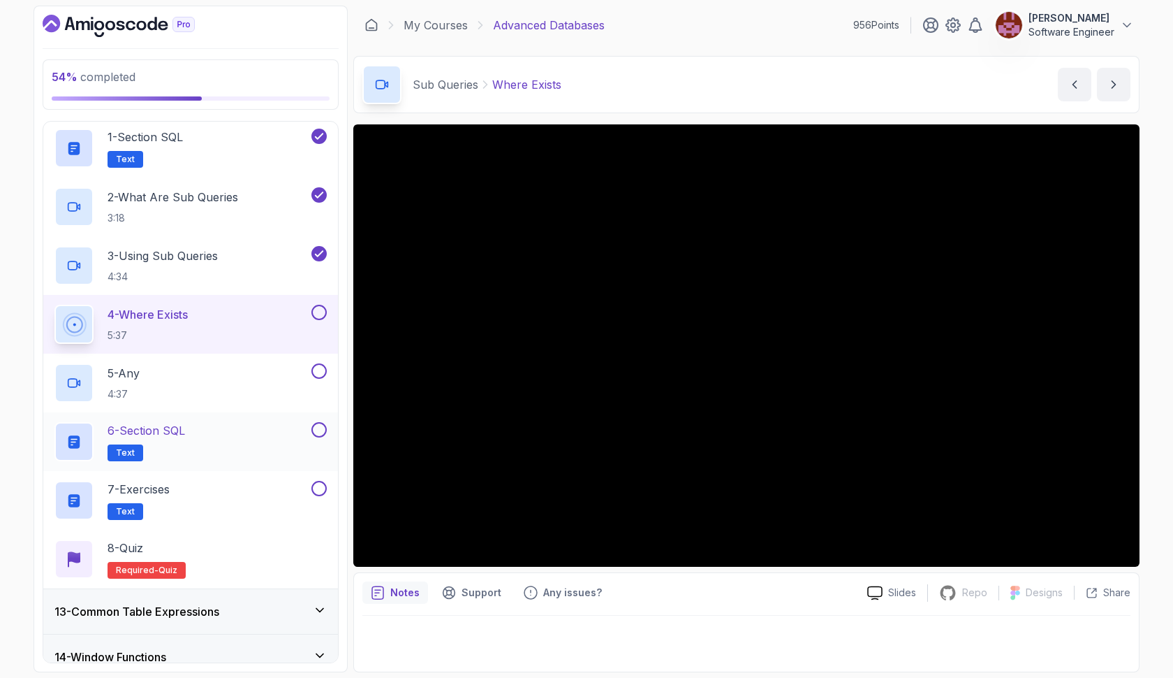
click at [317, 430] on button at bounding box center [319, 429] width 15 height 15
click at [319, 490] on button at bounding box center [319, 488] width 15 height 15
click at [316, 310] on button at bounding box center [319, 312] width 15 height 15
click at [262, 368] on div "5 - Any 4:37" at bounding box center [181, 382] width 254 height 39
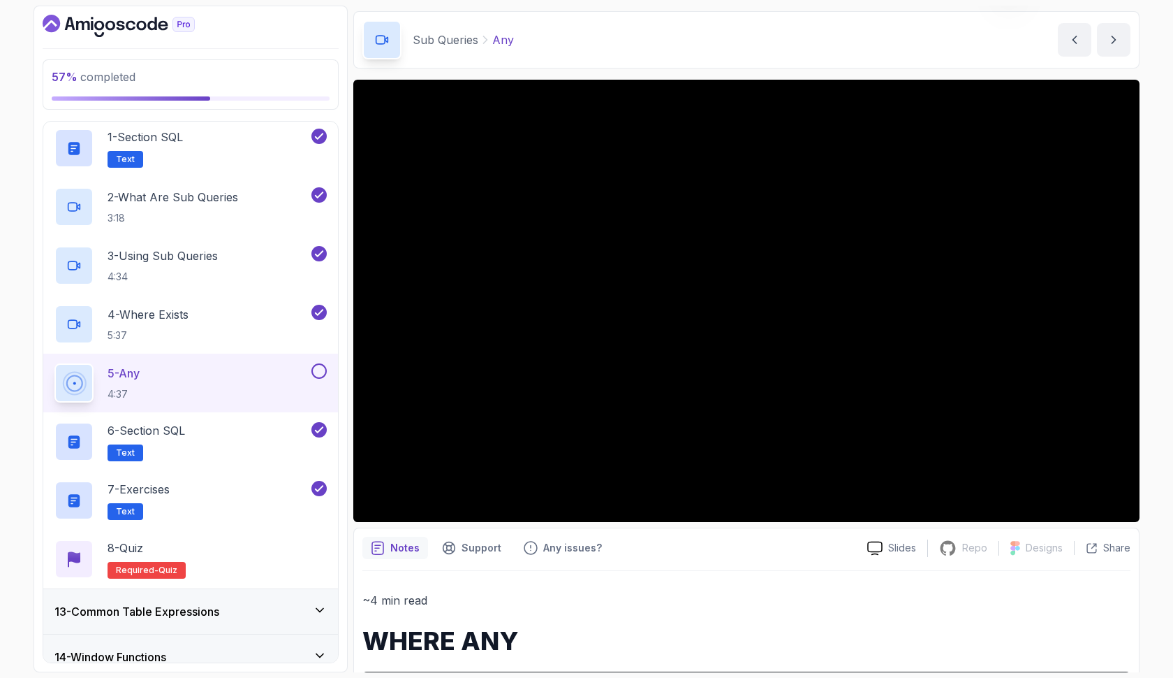
scroll to position [43, 0]
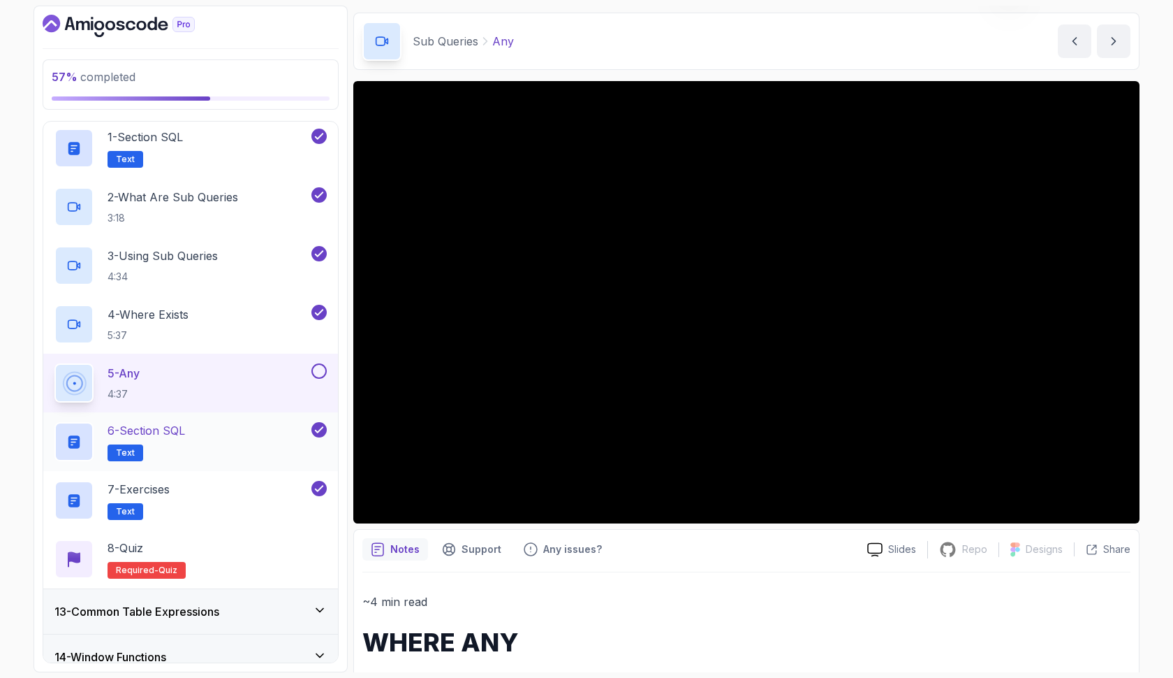
click at [264, 439] on div "6 - Section SQL Text" at bounding box center [181, 441] width 254 height 39
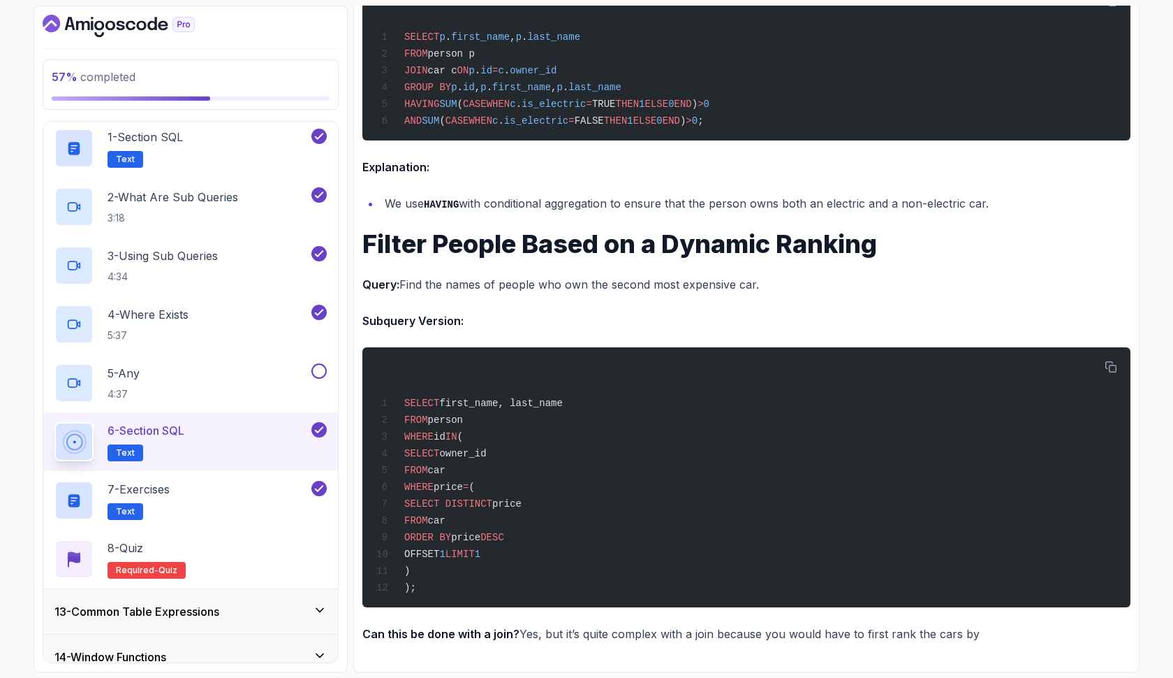
scroll to position [5483, 0]
click at [228, 505] on div "7 - Exercises Text" at bounding box center [181, 500] width 254 height 39
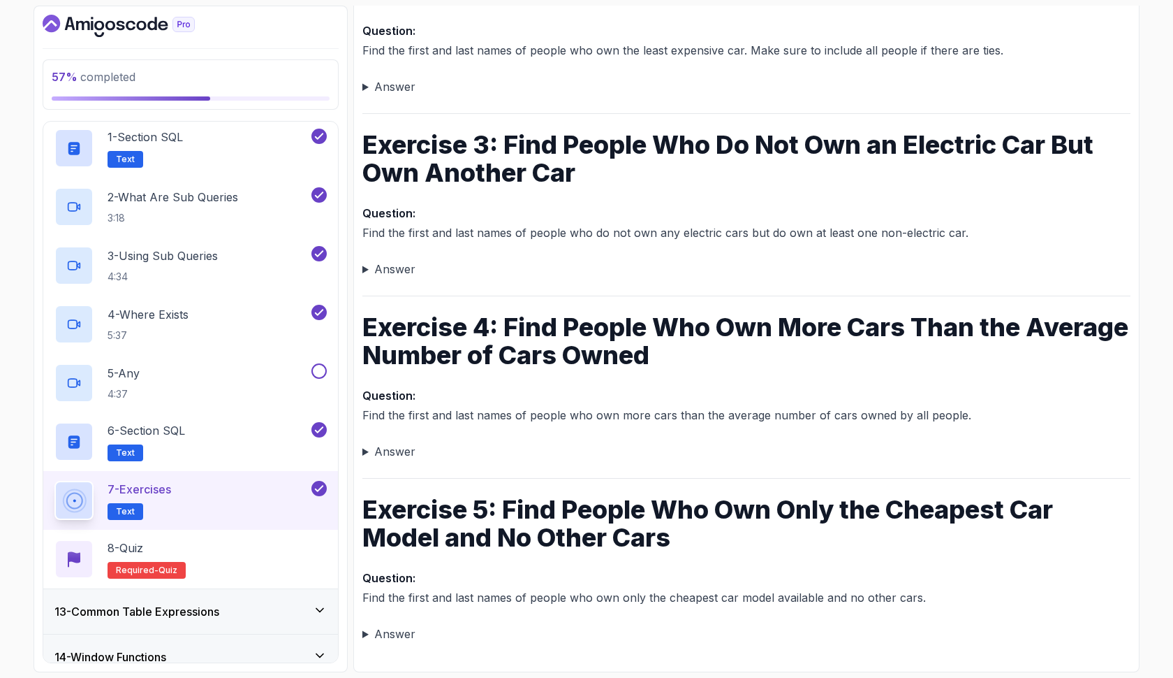
scroll to position [423, 0]
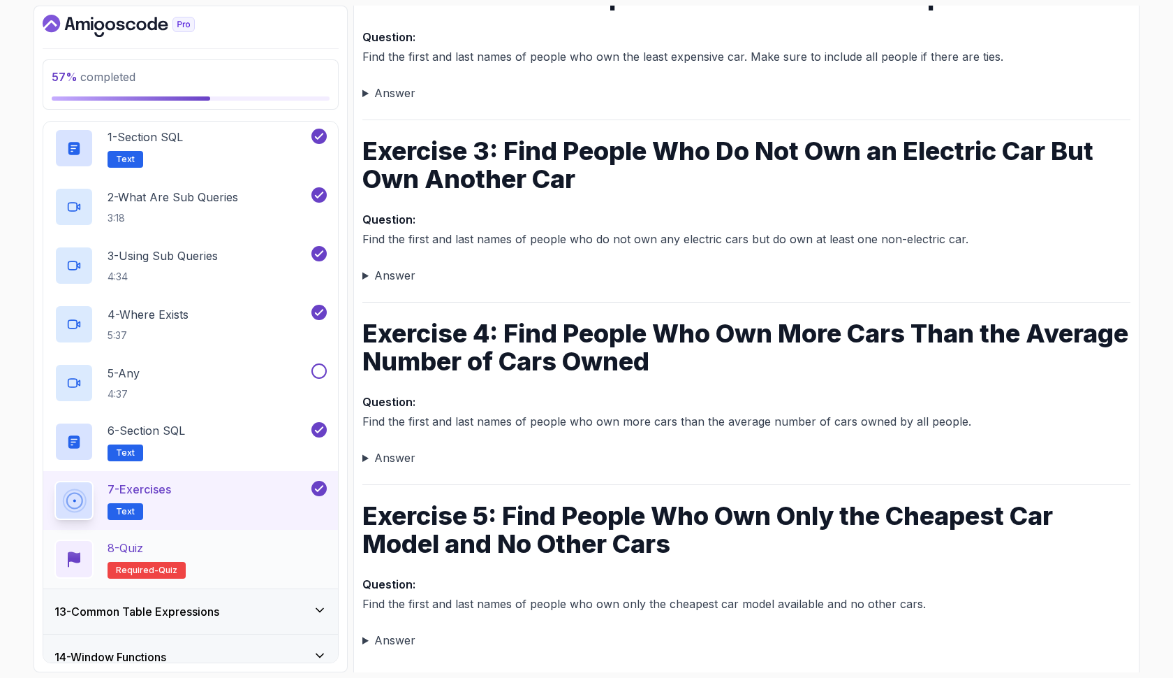
click at [260, 557] on div "8 - Quiz Required- quiz" at bounding box center [190, 558] width 272 height 39
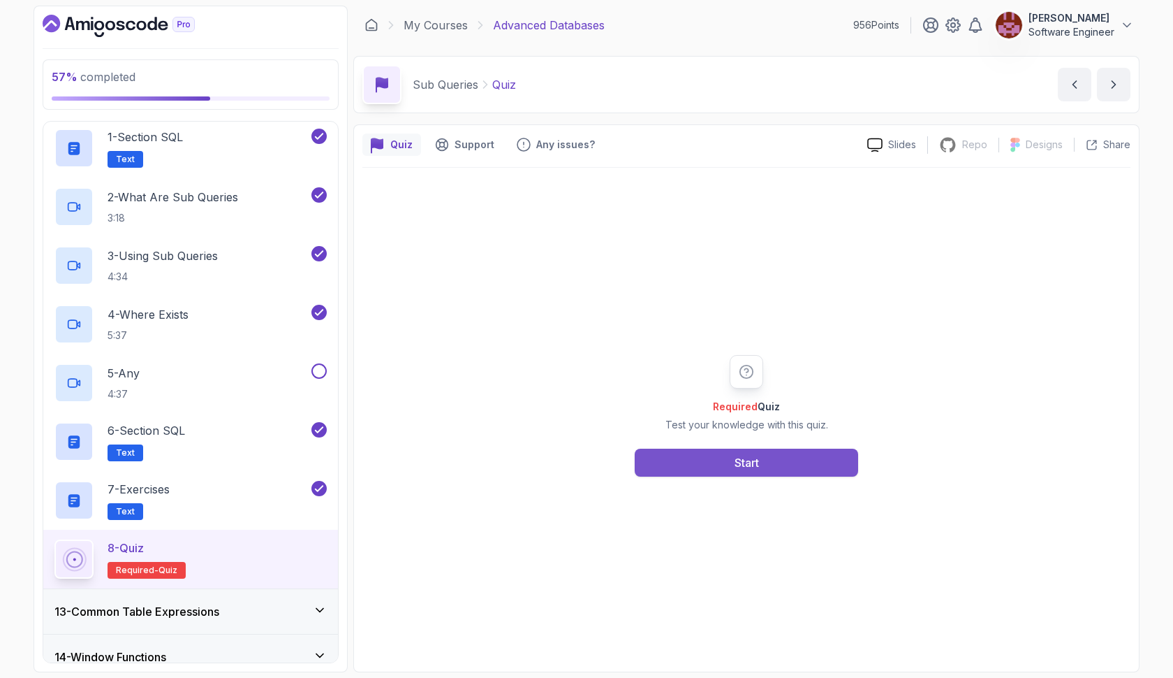
click at [722, 461] on button "Start" at bounding box center [747, 462] width 224 height 28
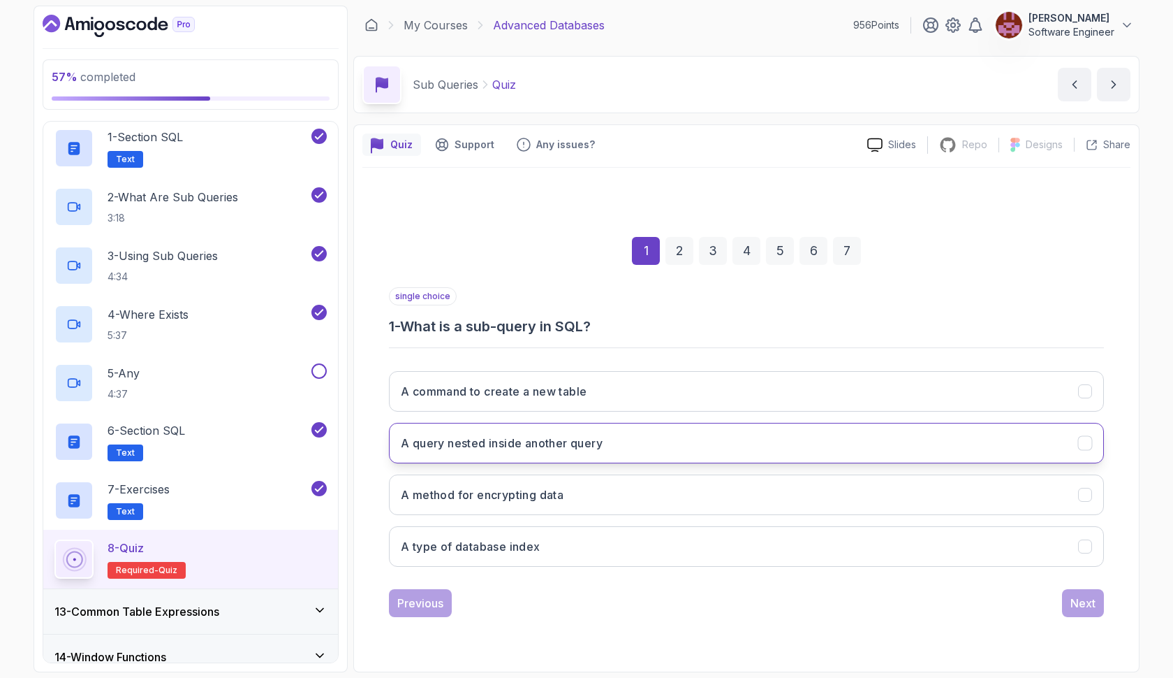
click at [710, 449] on button "A query nested inside another query" at bounding box center [746, 443] width 715 height 41
click at [1091, 603] on div "Next" at bounding box center [1083, 602] width 25 height 17
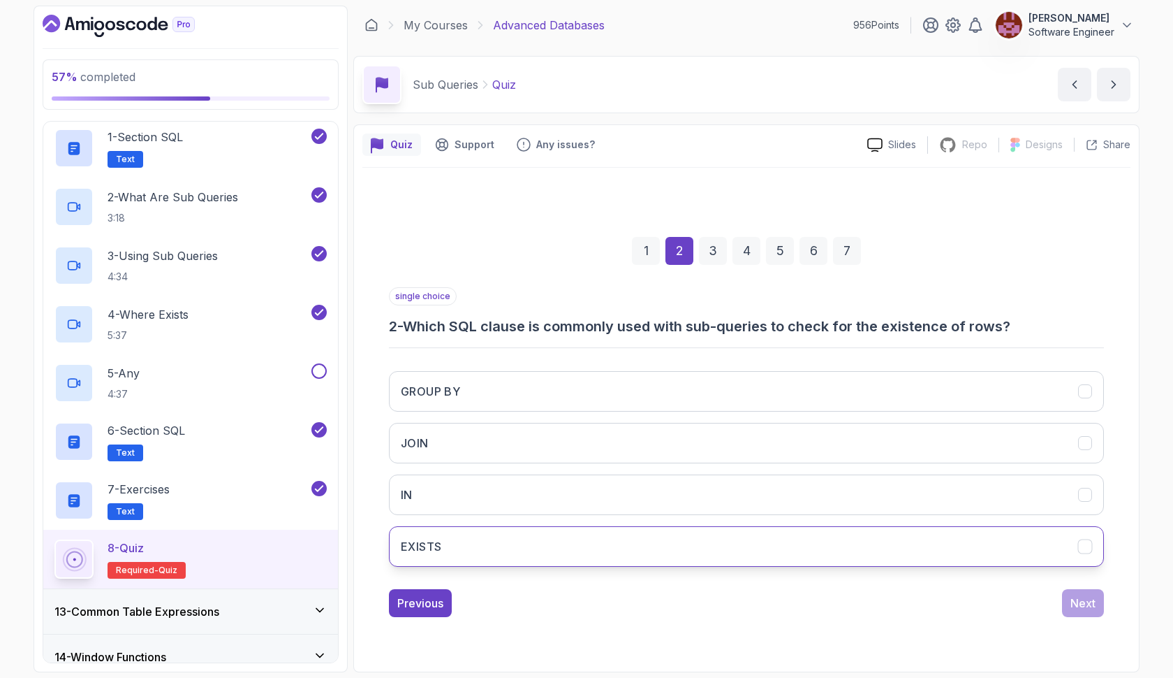
click at [993, 550] on button "EXISTS" at bounding box center [746, 546] width 715 height 41
click at [1088, 608] on div "Next" at bounding box center [1083, 602] width 25 height 17
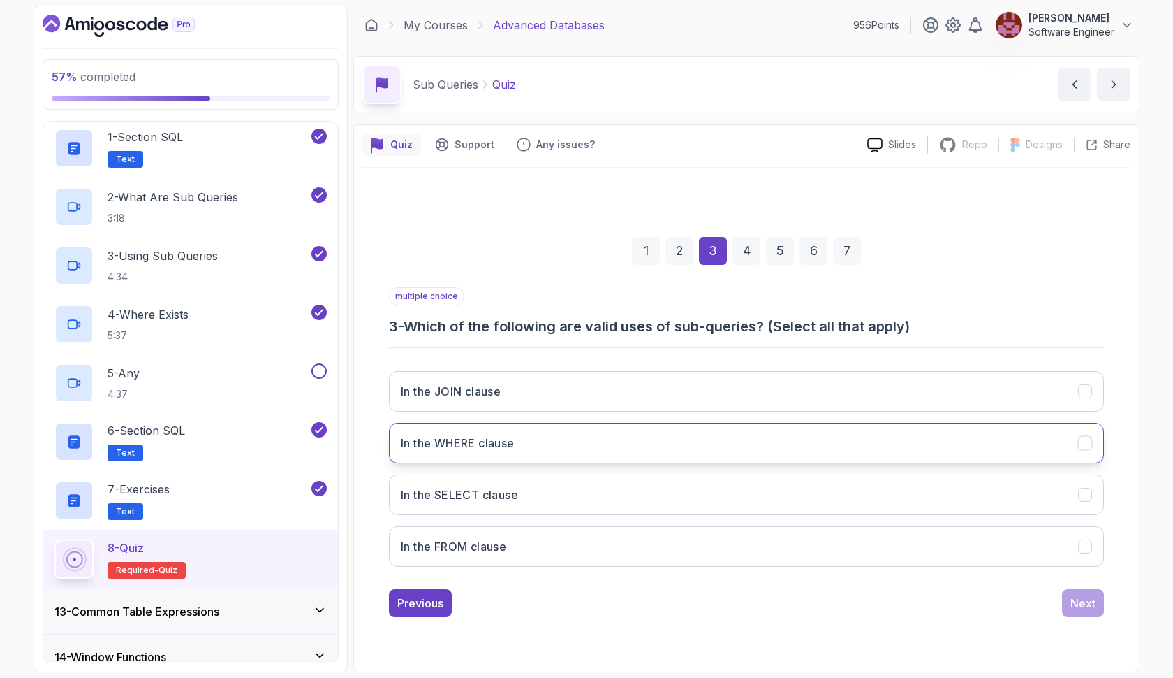
click at [897, 440] on button "In the WHERE clause" at bounding box center [746, 443] width 715 height 41
click at [893, 405] on button "In the JOIN clause" at bounding box center [746, 391] width 715 height 41
click at [1070, 603] on button "Next" at bounding box center [1083, 603] width 42 height 28
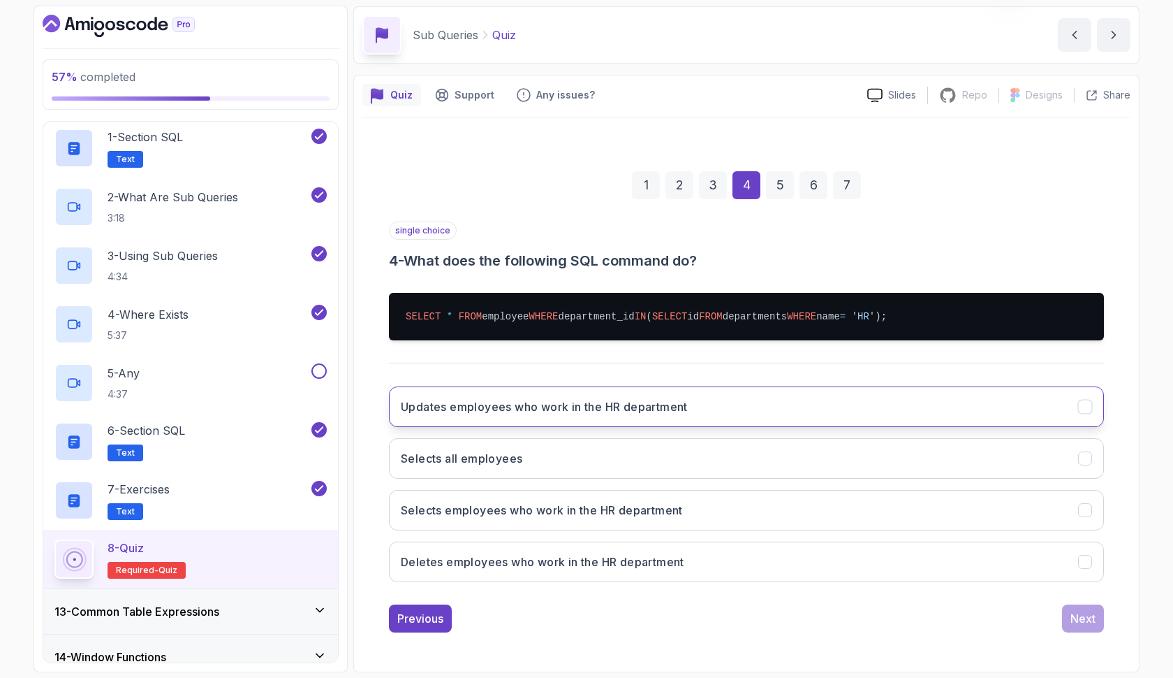
scroll to position [50, 0]
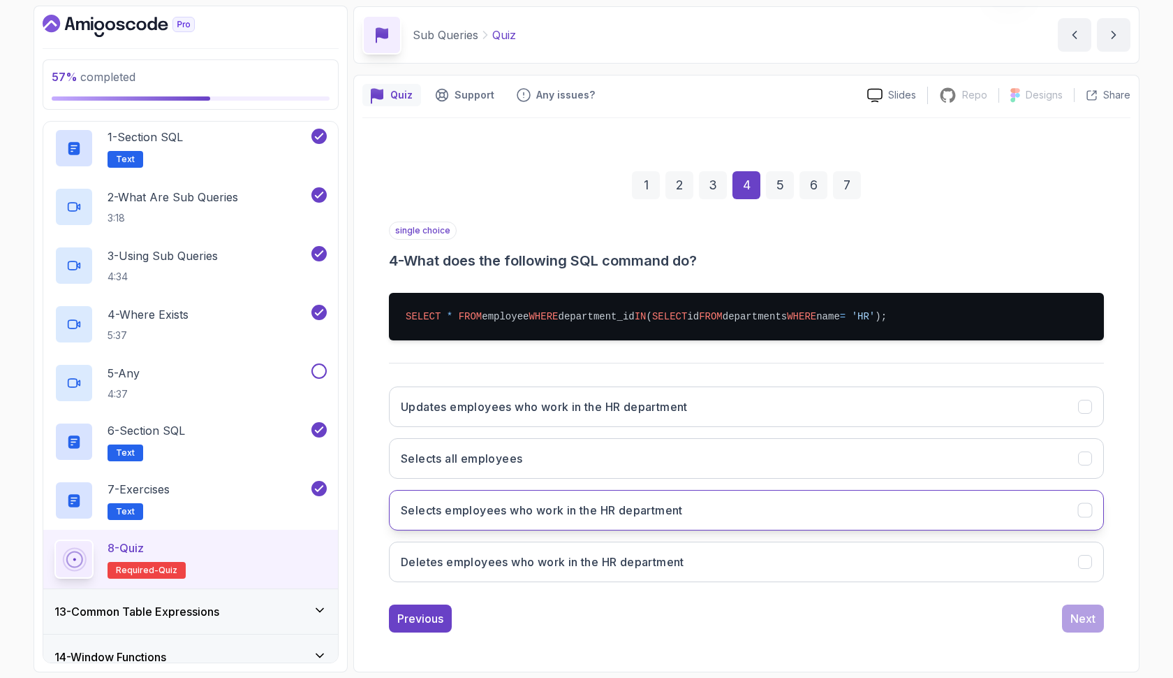
click at [881, 515] on button "Selects employees who work in the HR department" at bounding box center [746, 510] width 715 height 41
click at [1075, 623] on div "Next" at bounding box center [1083, 618] width 25 height 17
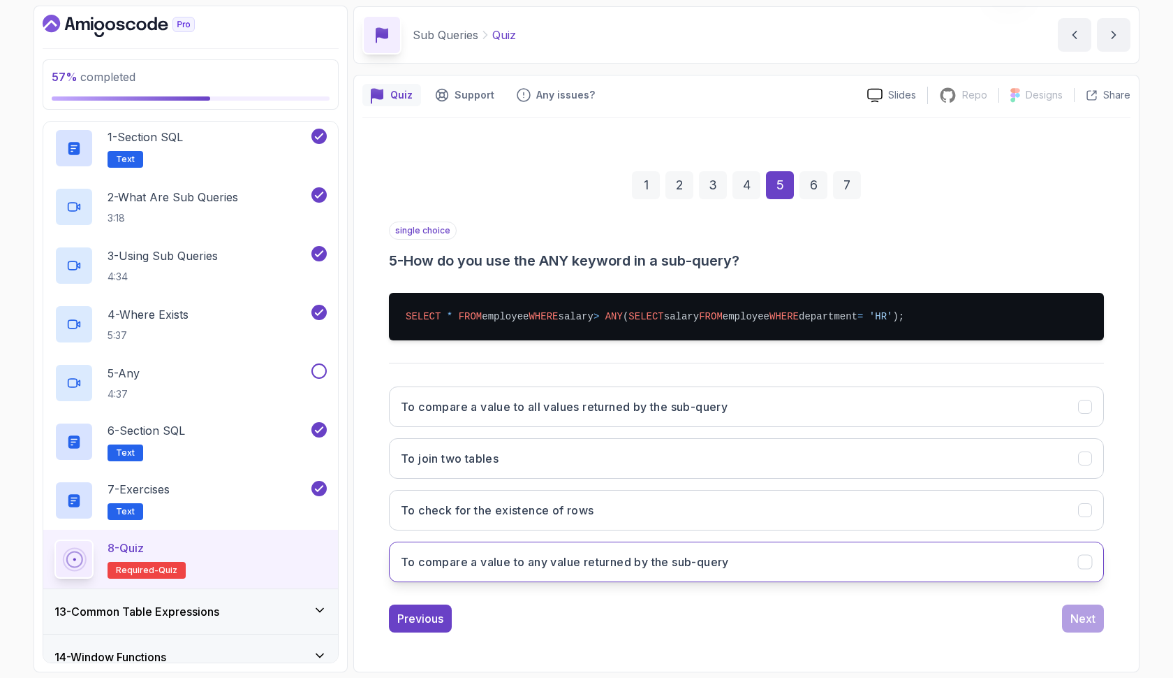
click at [847, 559] on button "To compare a value to any value returned by the sub-query" at bounding box center [746, 561] width 715 height 41
click at [1079, 622] on div "Next" at bounding box center [1083, 618] width 25 height 17
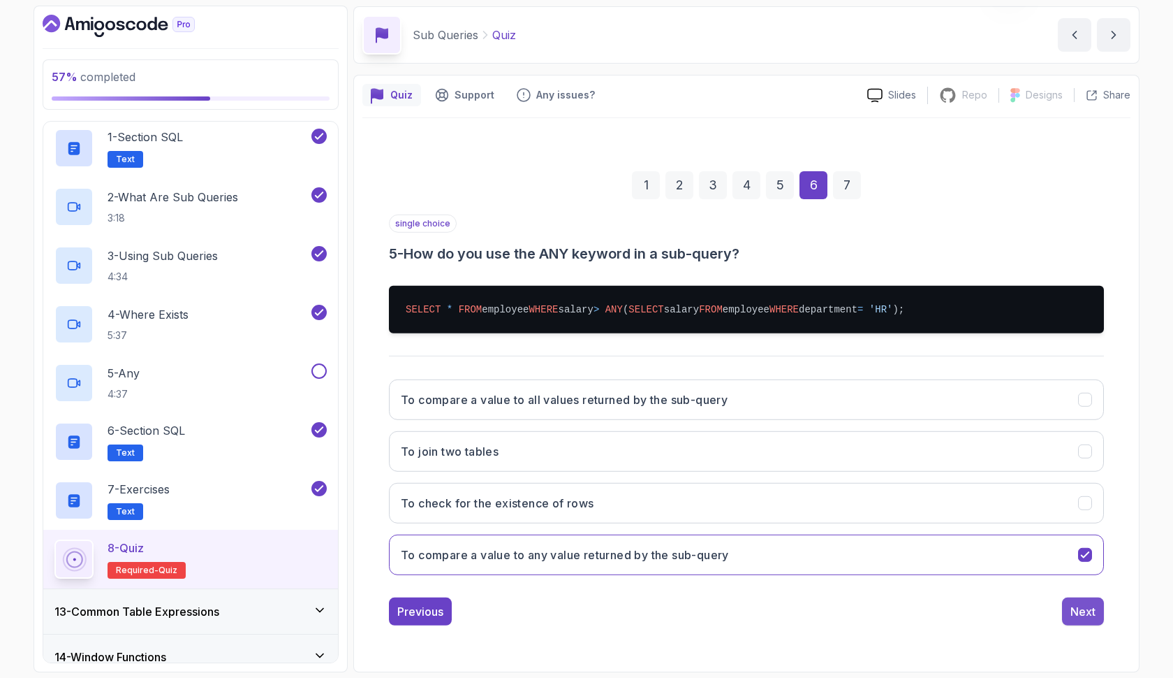
scroll to position [0, 0]
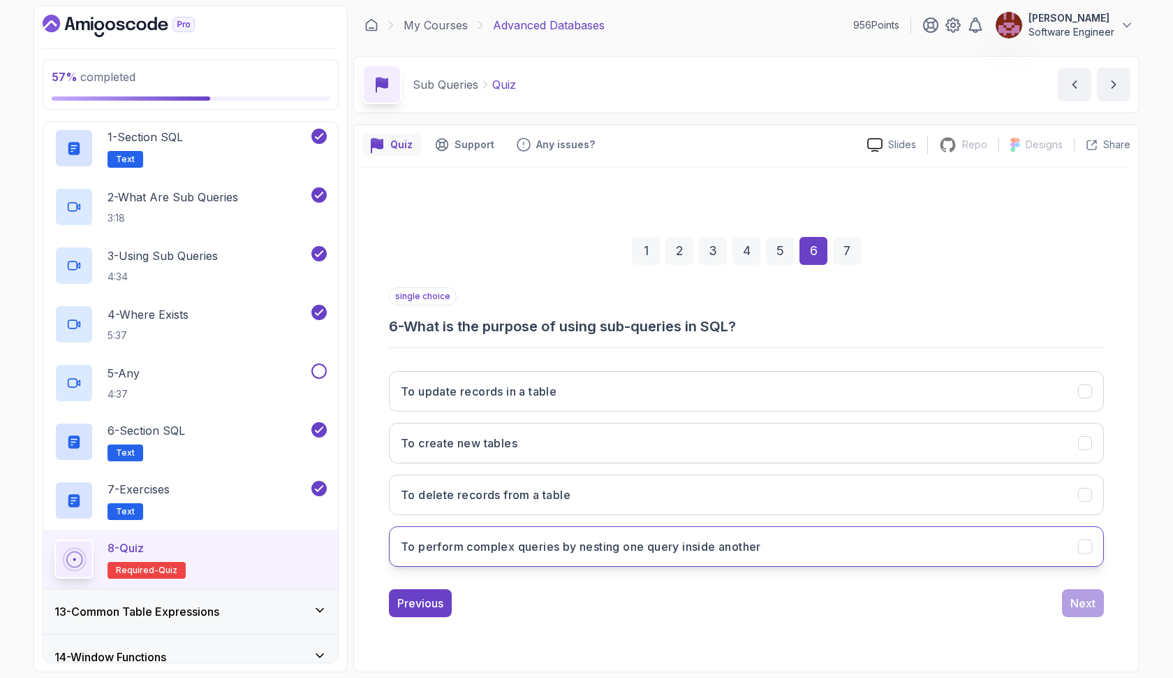
click at [688, 548] on h3 "To perform complex queries by nesting one query inside another" at bounding box center [581, 546] width 360 height 17
click at [1073, 605] on div "Next" at bounding box center [1083, 602] width 25 height 17
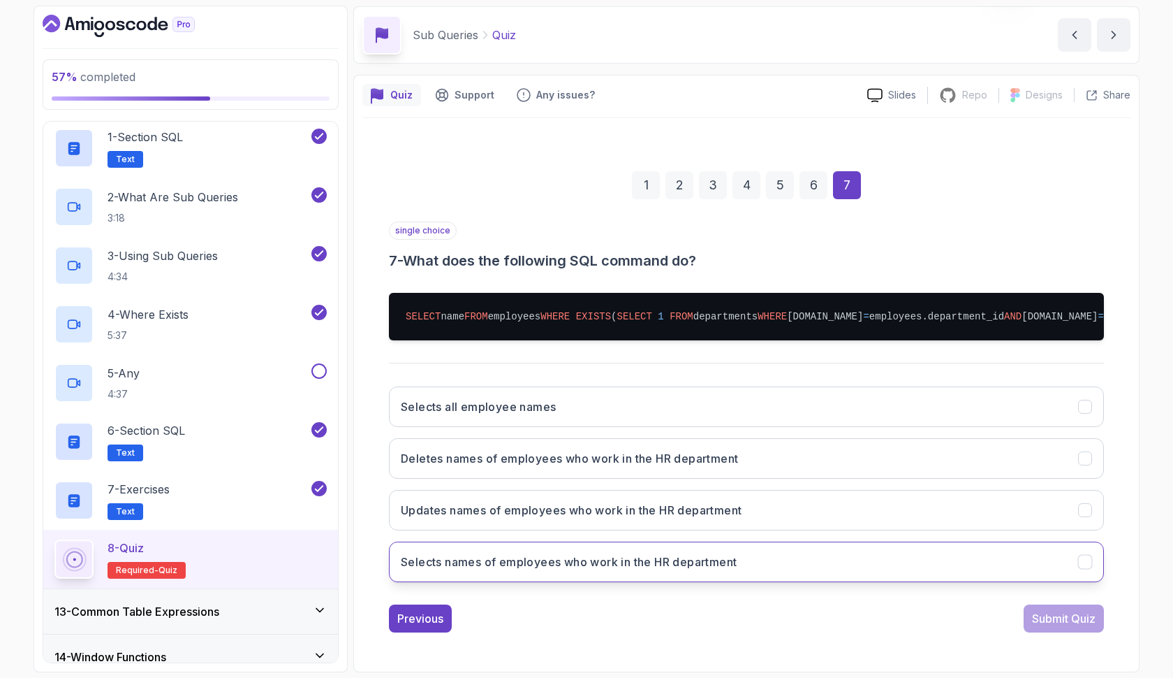
click at [774, 564] on button "Selects names of employees who work in the HR department" at bounding box center [746, 561] width 715 height 41
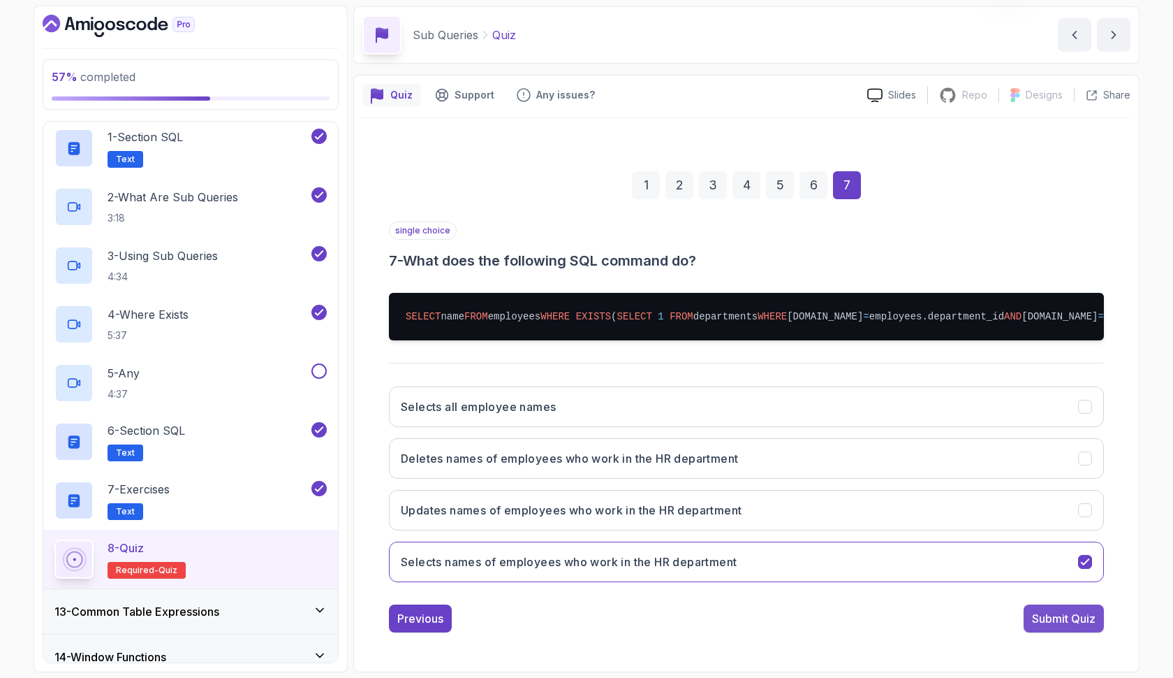
click at [1054, 619] on div "Submit Quiz" at bounding box center [1064, 618] width 64 height 17
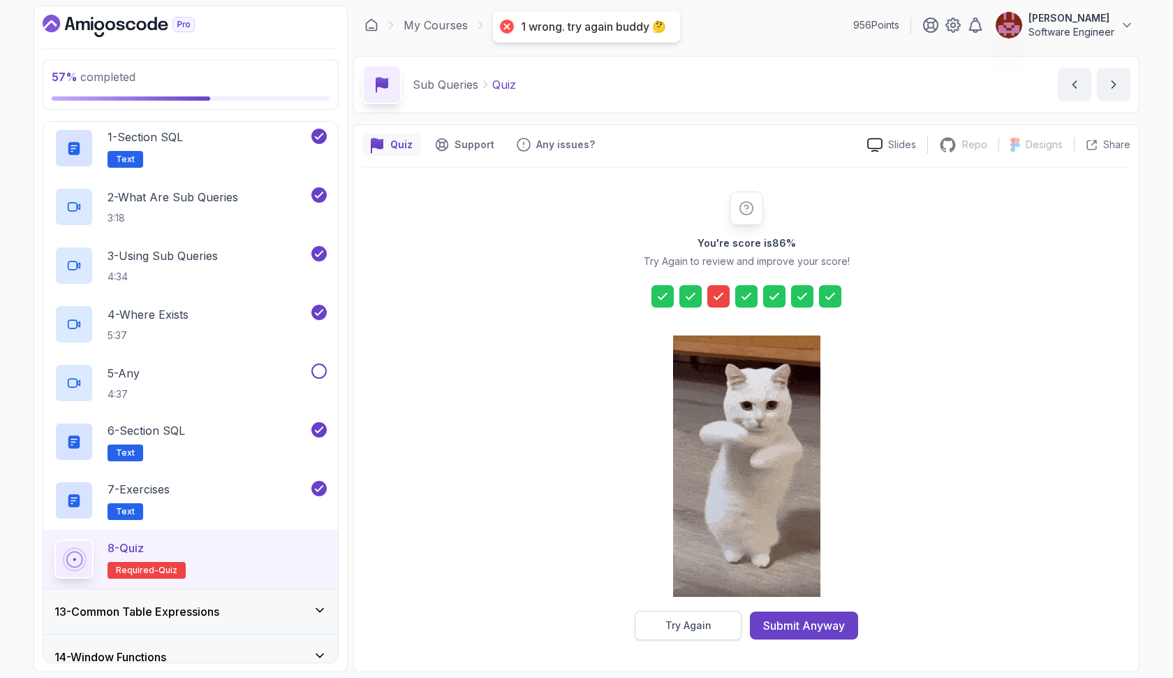
click at [673, 622] on div "Try Again" at bounding box center [689, 625] width 46 height 14
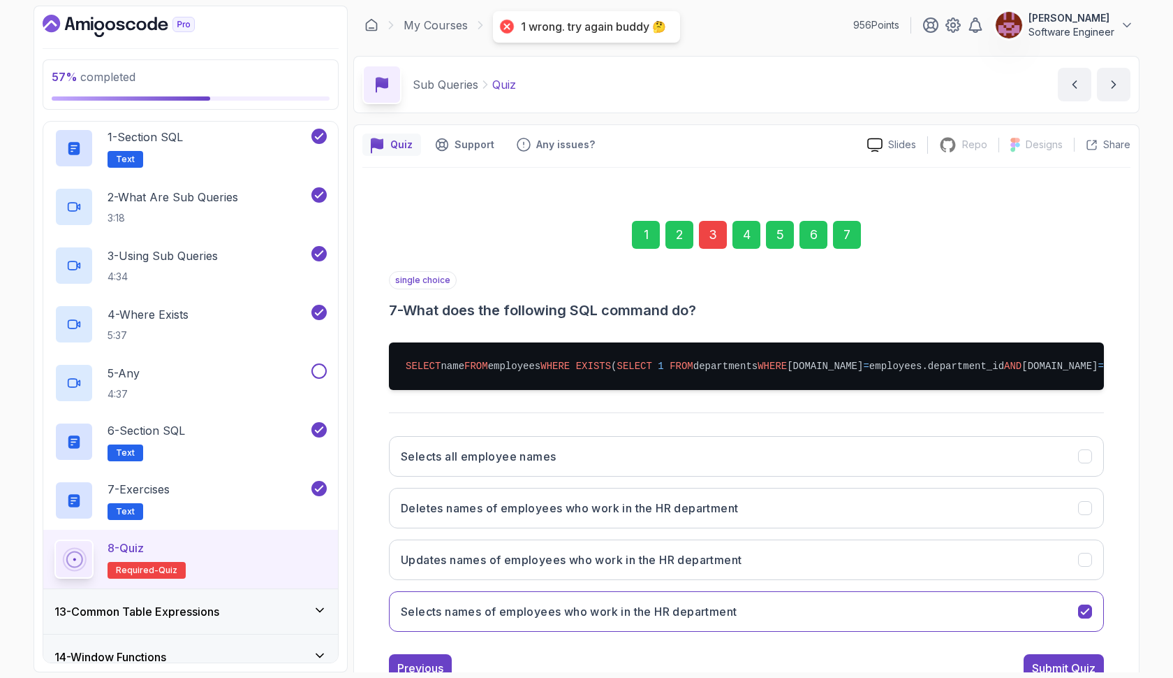
click at [722, 233] on div "3" at bounding box center [713, 235] width 28 height 28
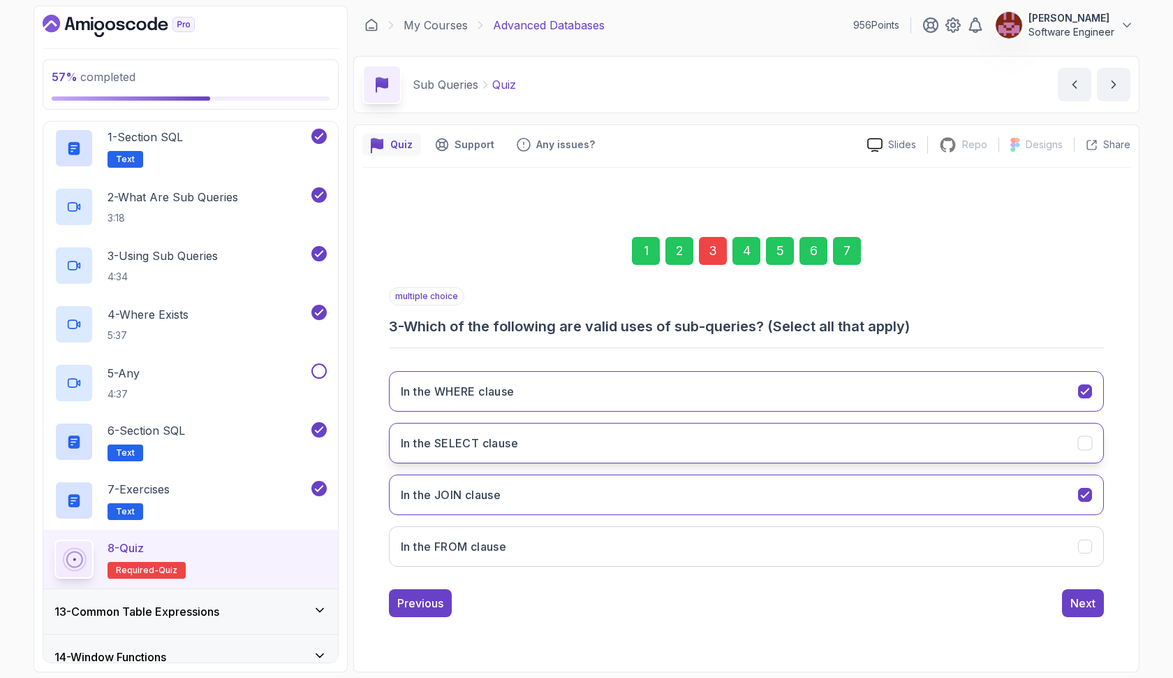
click at [604, 438] on button "In the SELECT clause" at bounding box center [746, 443] width 715 height 41
click at [844, 257] on div "7" at bounding box center [847, 251] width 28 height 28
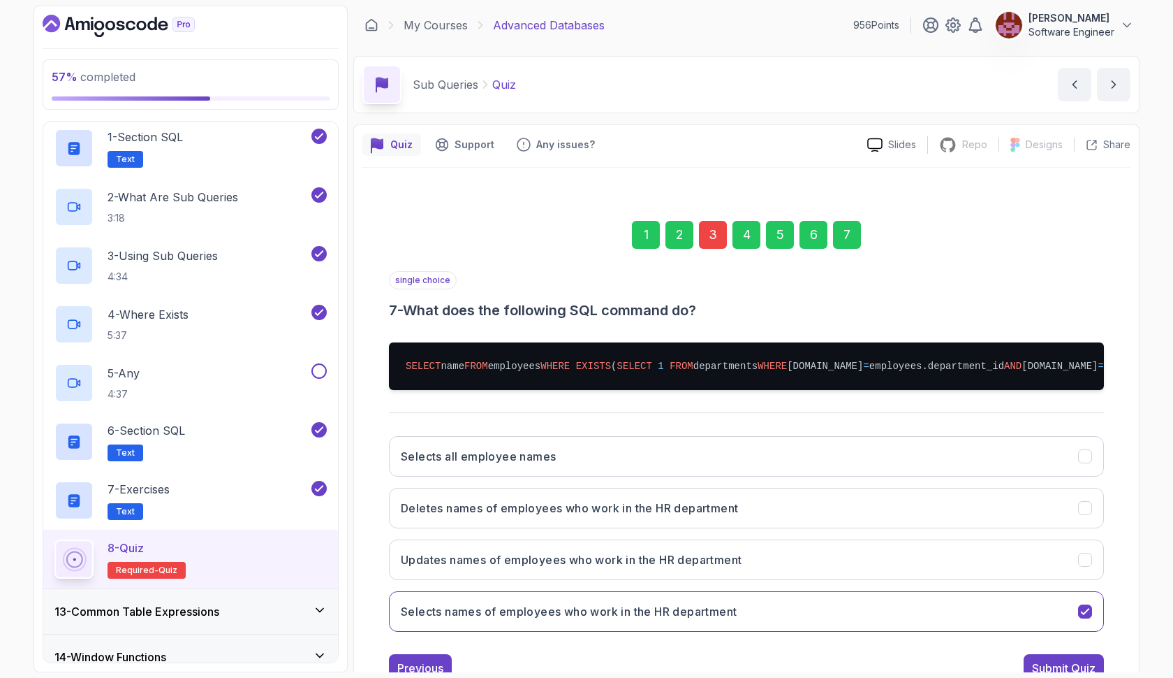
click at [1051, 675] on section "57 % completed 1 - Intro 2 - Schemas 3 - Advanced Data Types 4 - Working With D…" at bounding box center [587, 339] width 1118 height 678
click at [1052, 662] on div "Submit Quiz" at bounding box center [1064, 667] width 64 height 17
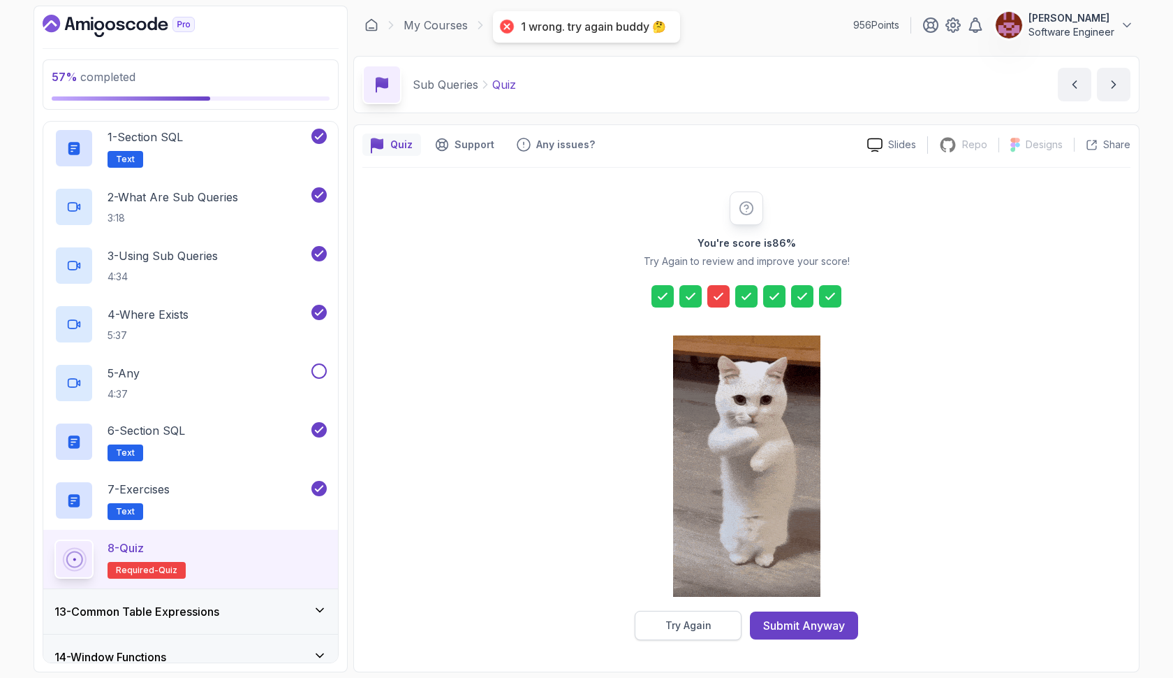
click at [708, 627] on div "Try Again" at bounding box center [689, 625] width 46 height 14
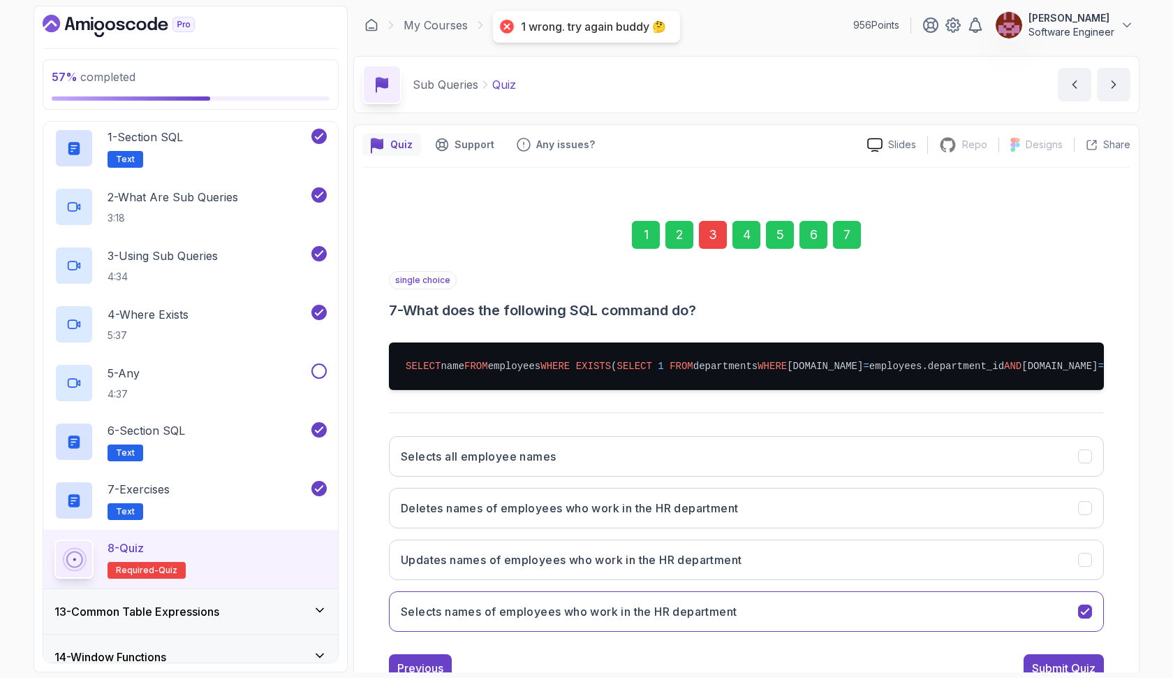
click at [715, 234] on div "3" at bounding box center [713, 235] width 28 height 28
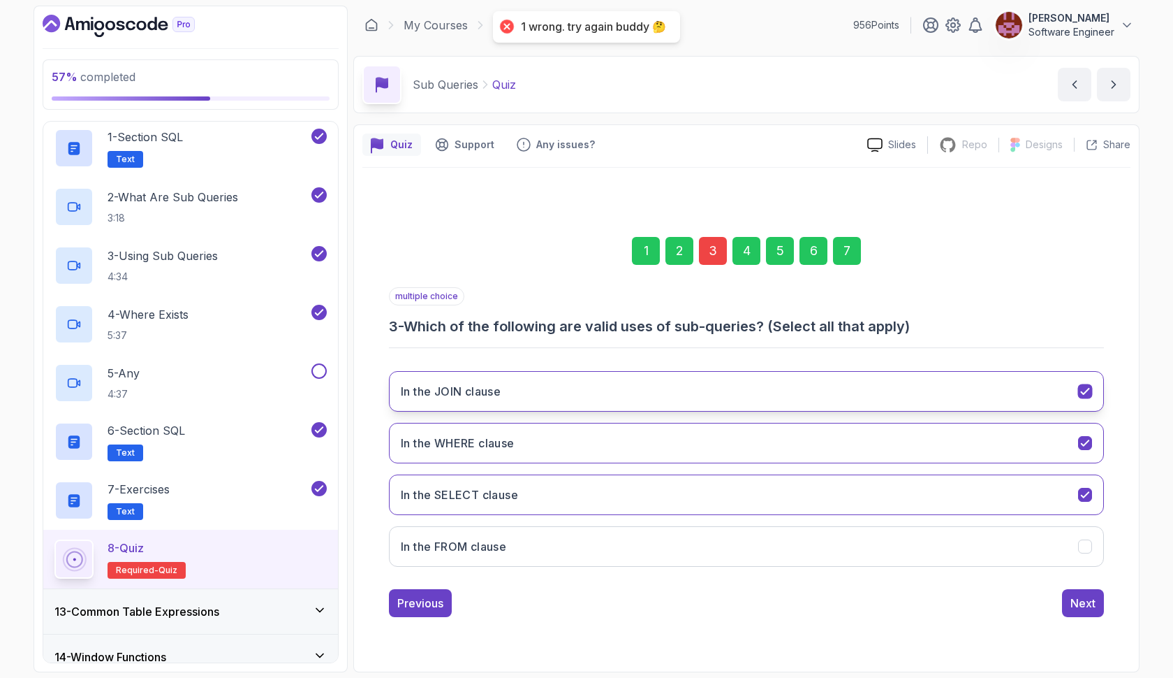
click at [522, 390] on button "In the JOIN clause" at bounding box center [746, 391] width 715 height 41
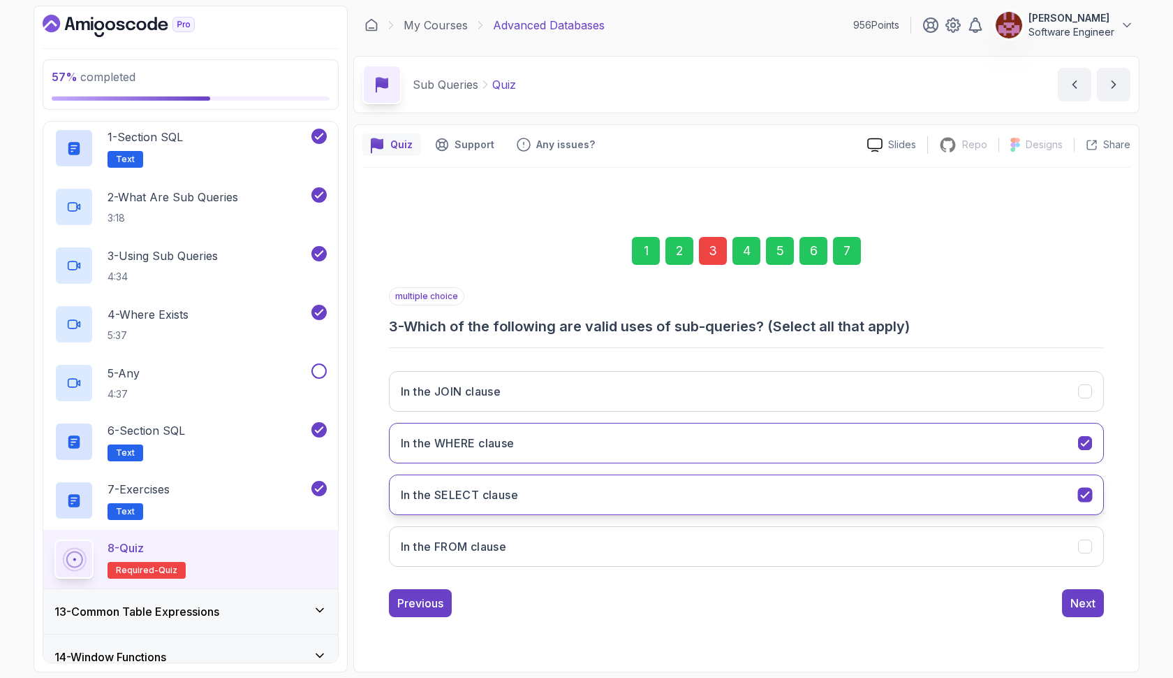
click at [513, 487] on h3 "In the SELECT clause" at bounding box center [459, 494] width 117 height 17
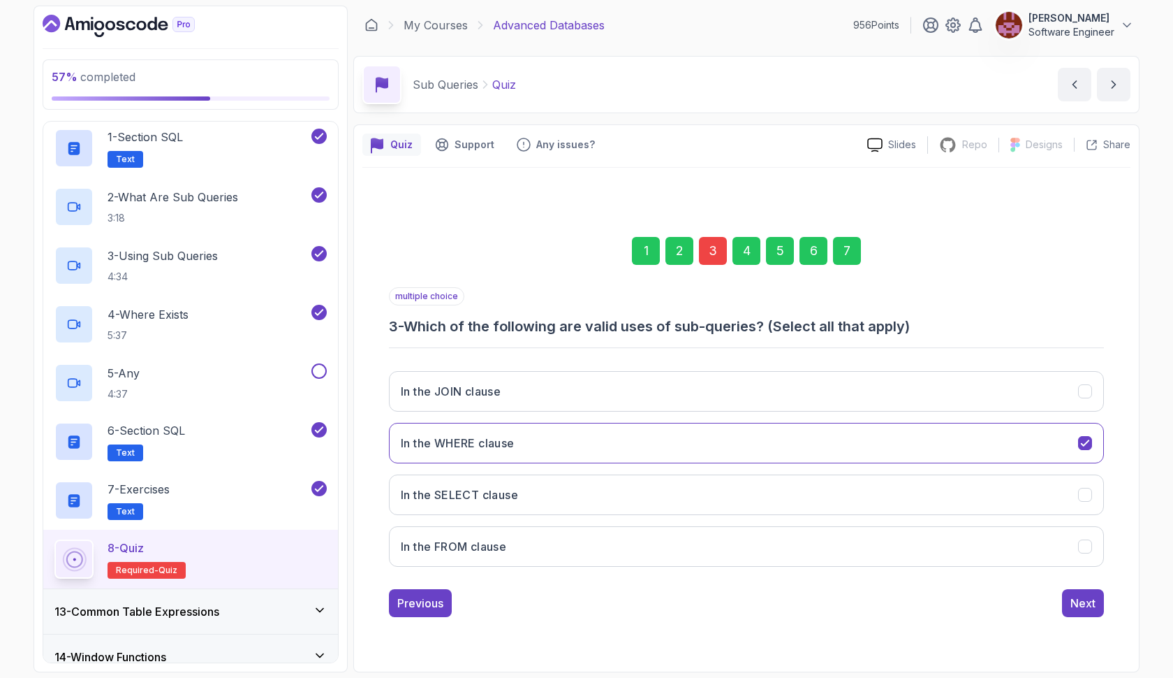
click at [846, 243] on div "7" at bounding box center [847, 251] width 28 height 28
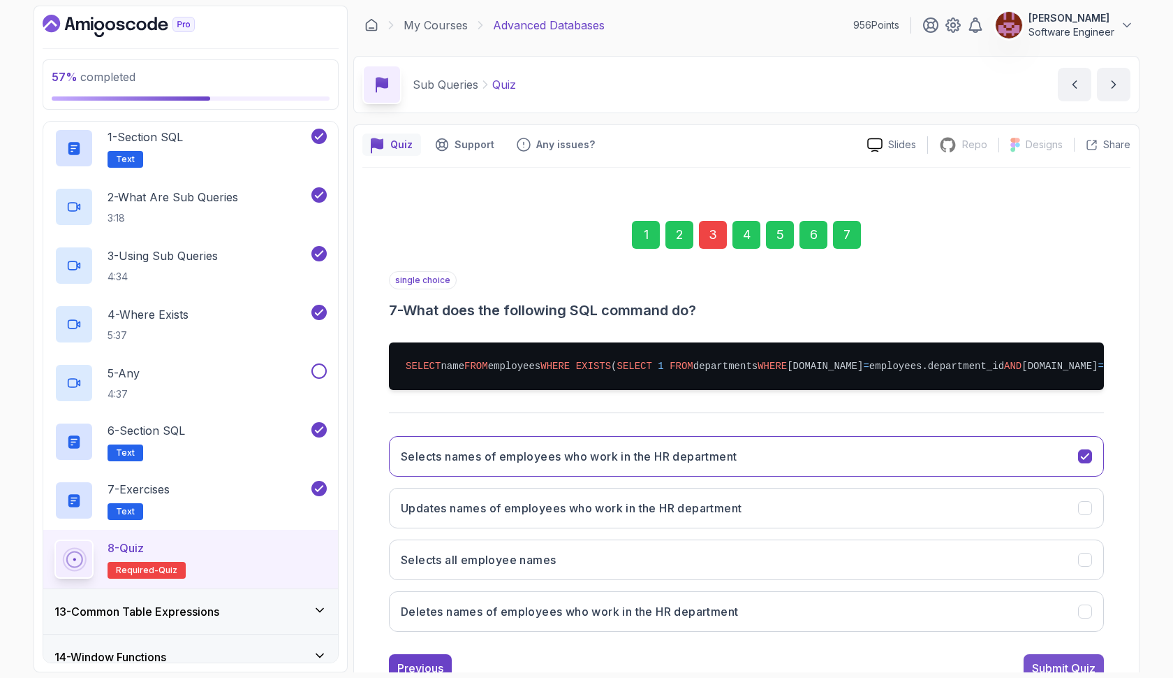
click at [1064, 662] on div "Submit Quiz" at bounding box center [1064, 667] width 64 height 17
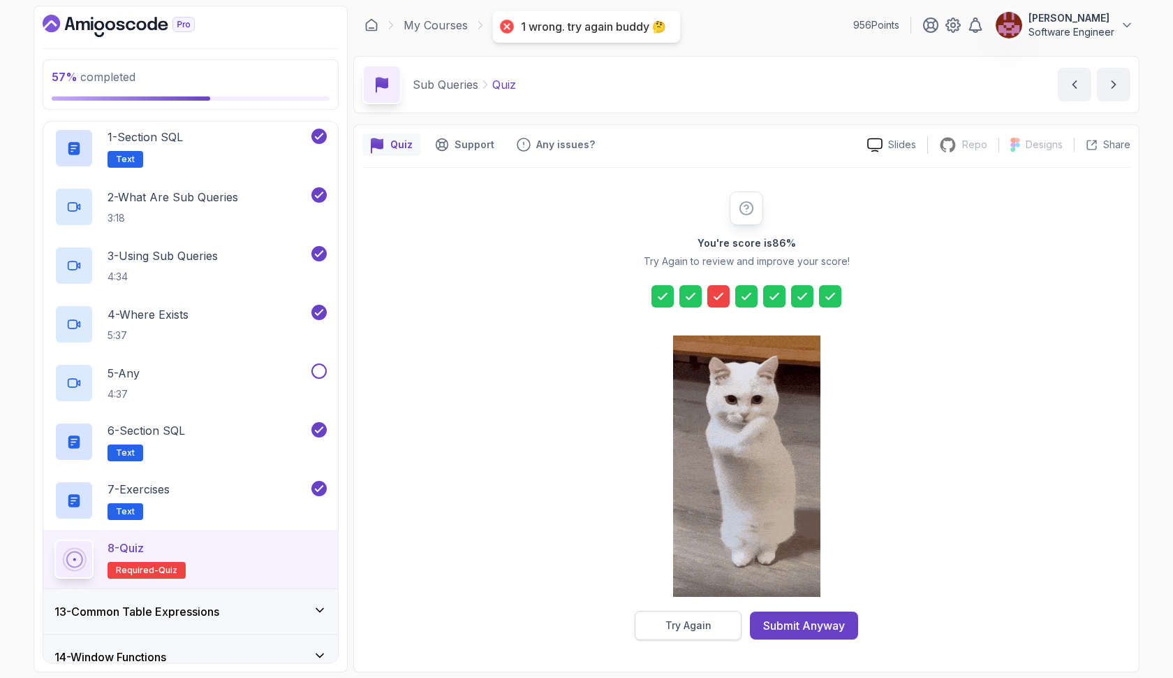
click at [700, 625] on div "Try Again" at bounding box center [689, 625] width 46 height 14
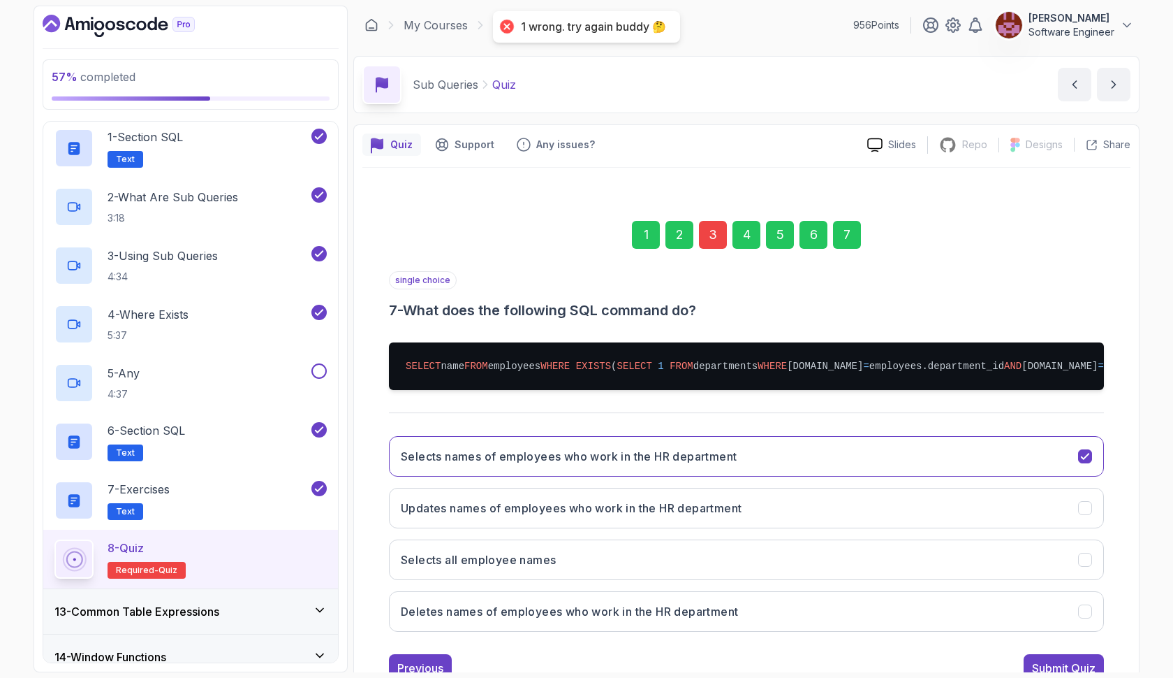
click at [705, 236] on div "3" at bounding box center [713, 235] width 28 height 28
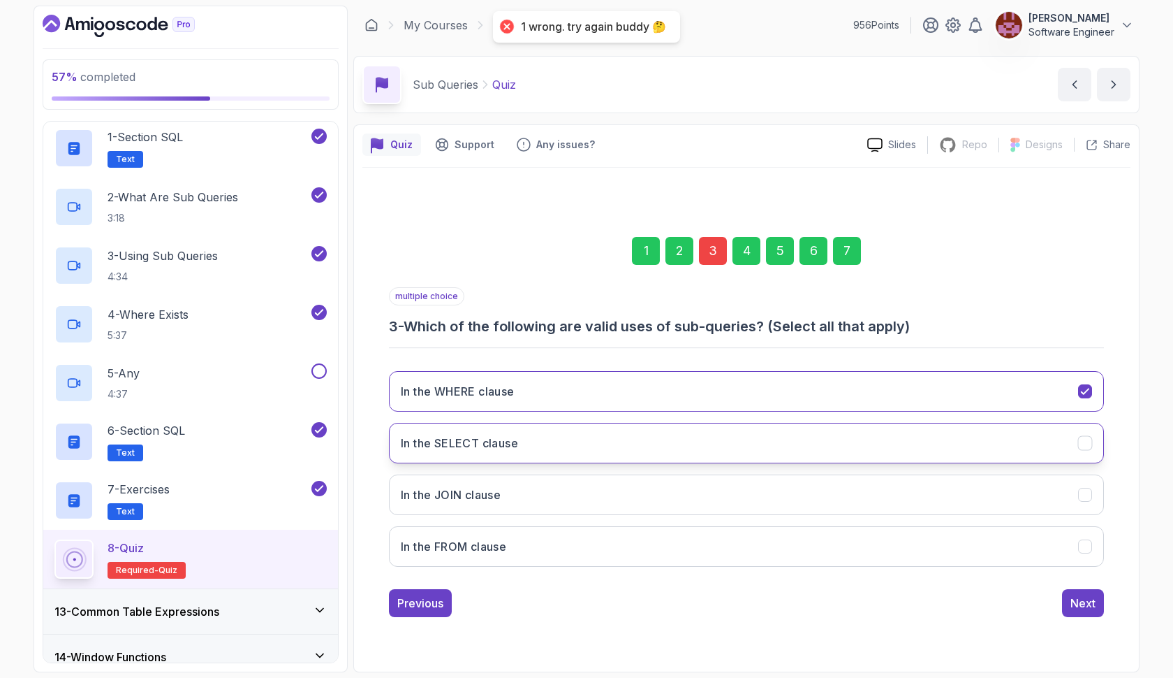
click at [582, 427] on button "In the SELECT clause" at bounding box center [746, 443] width 715 height 41
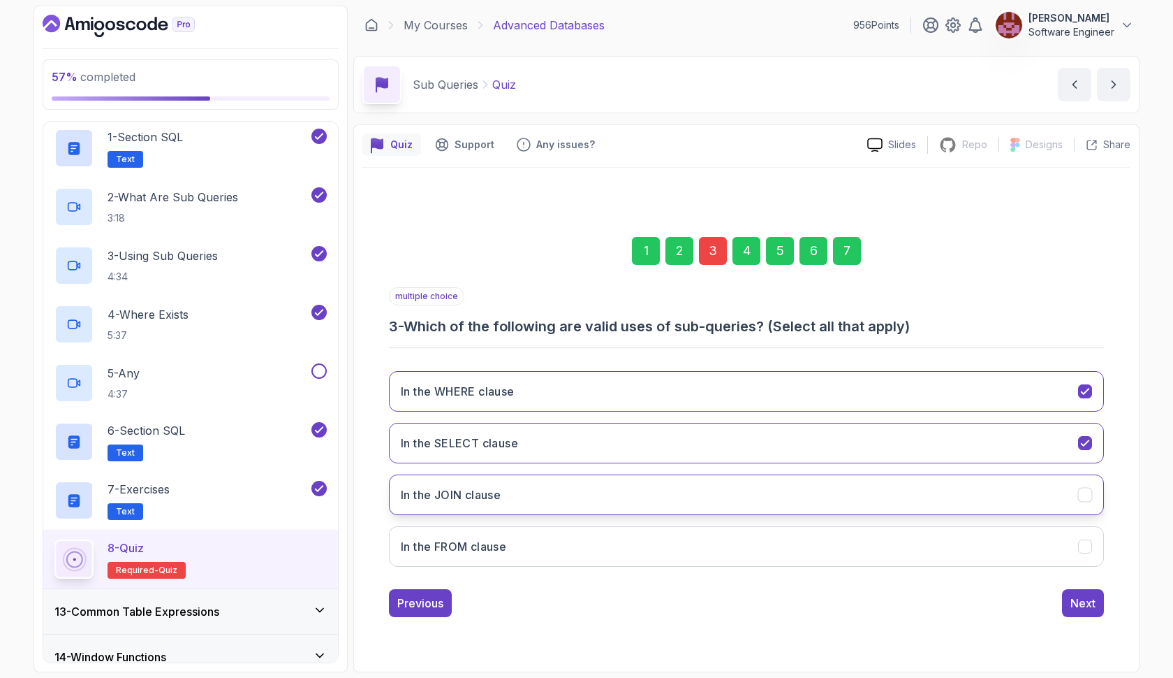
click at [573, 482] on button "In the JOIN clause" at bounding box center [746, 494] width 715 height 41
click at [582, 555] on button "In the FROM clause" at bounding box center [746, 546] width 715 height 41
click at [844, 256] on div "7" at bounding box center [847, 251] width 28 height 28
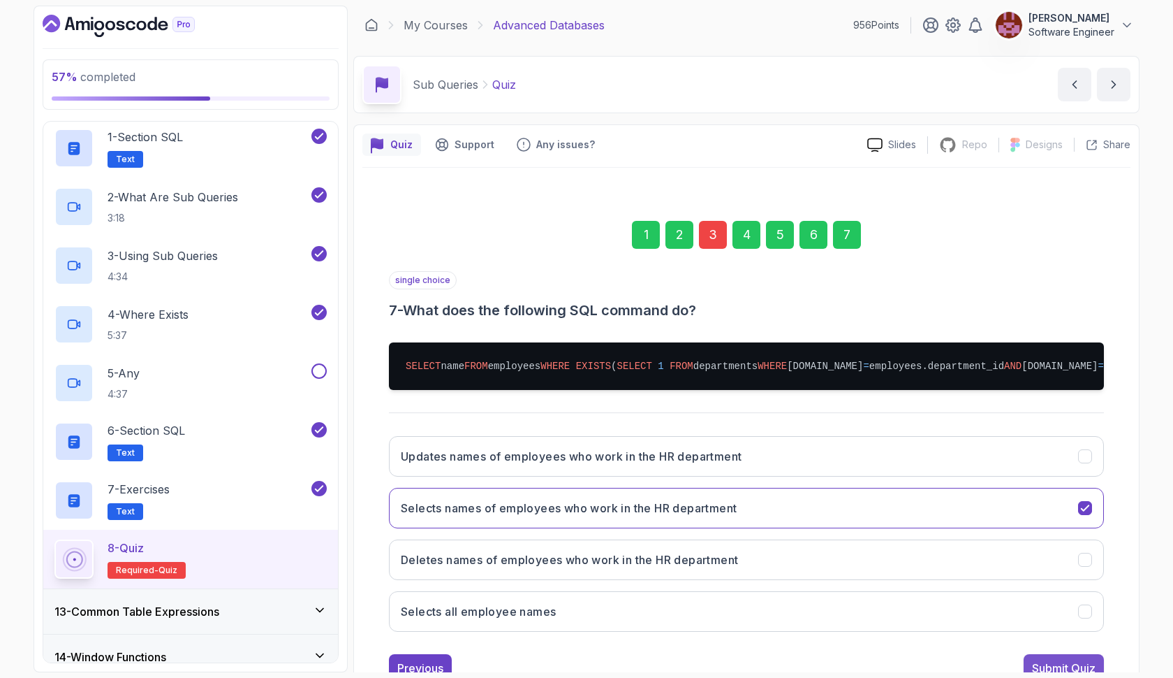
click at [1036, 660] on div "Submit Quiz" at bounding box center [1064, 667] width 64 height 17
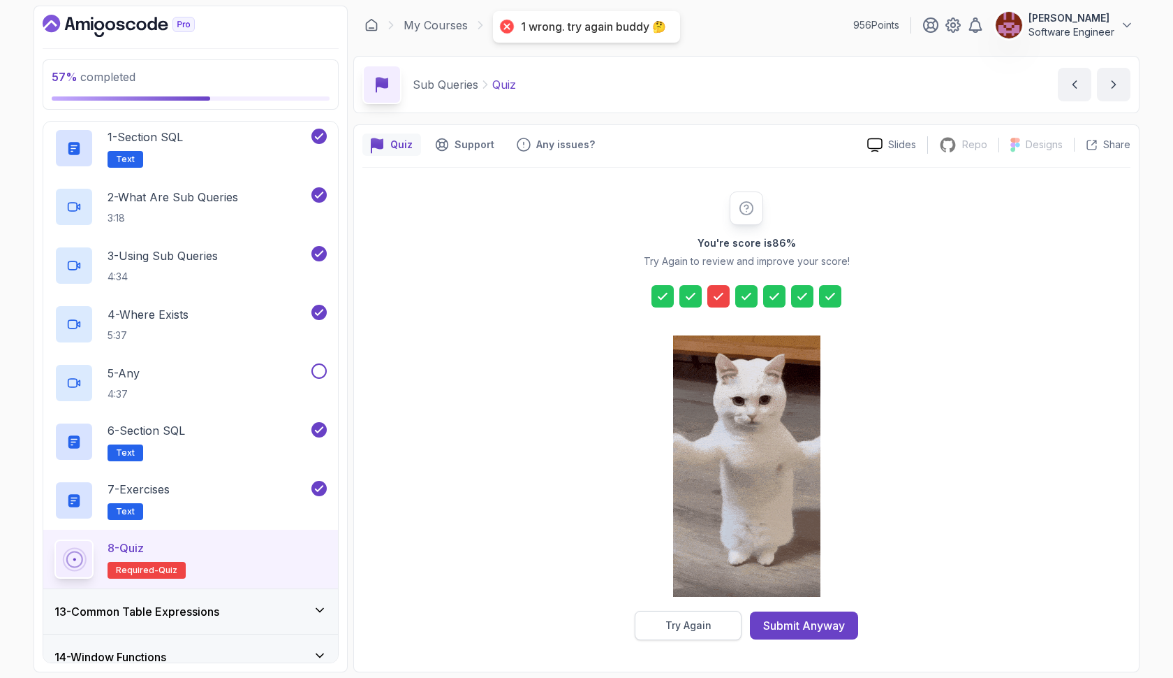
click at [661, 629] on button "Try Again" at bounding box center [688, 624] width 107 height 29
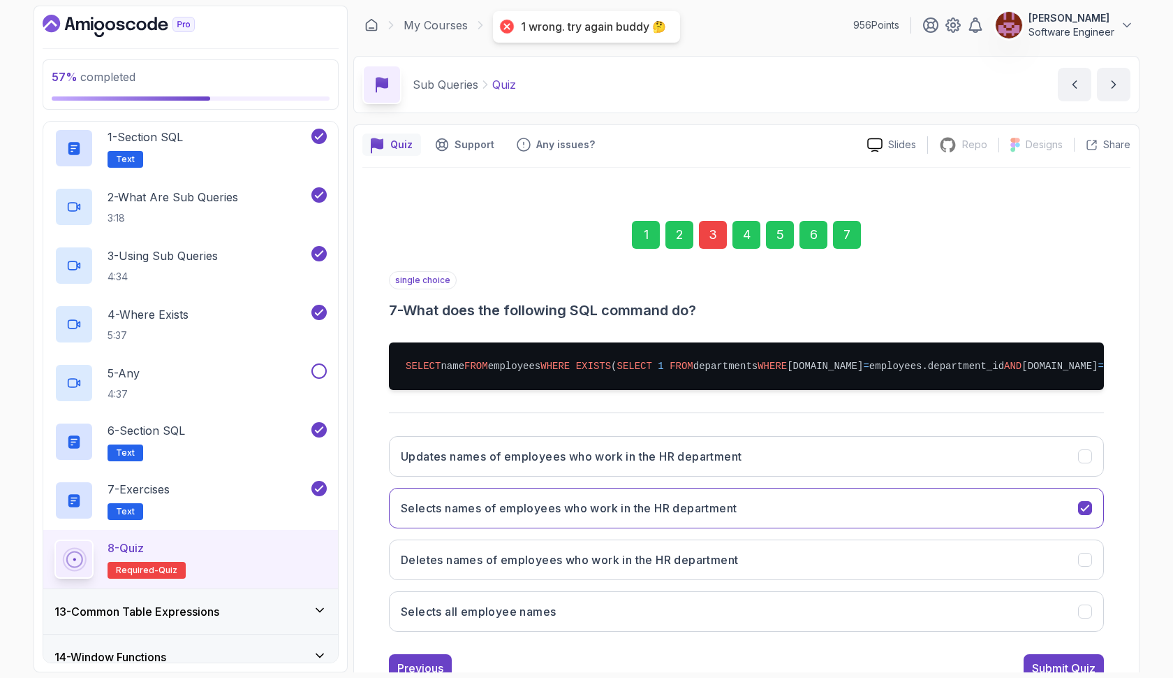
click at [715, 233] on div "3" at bounding box center [713, 235] width 28 height 28
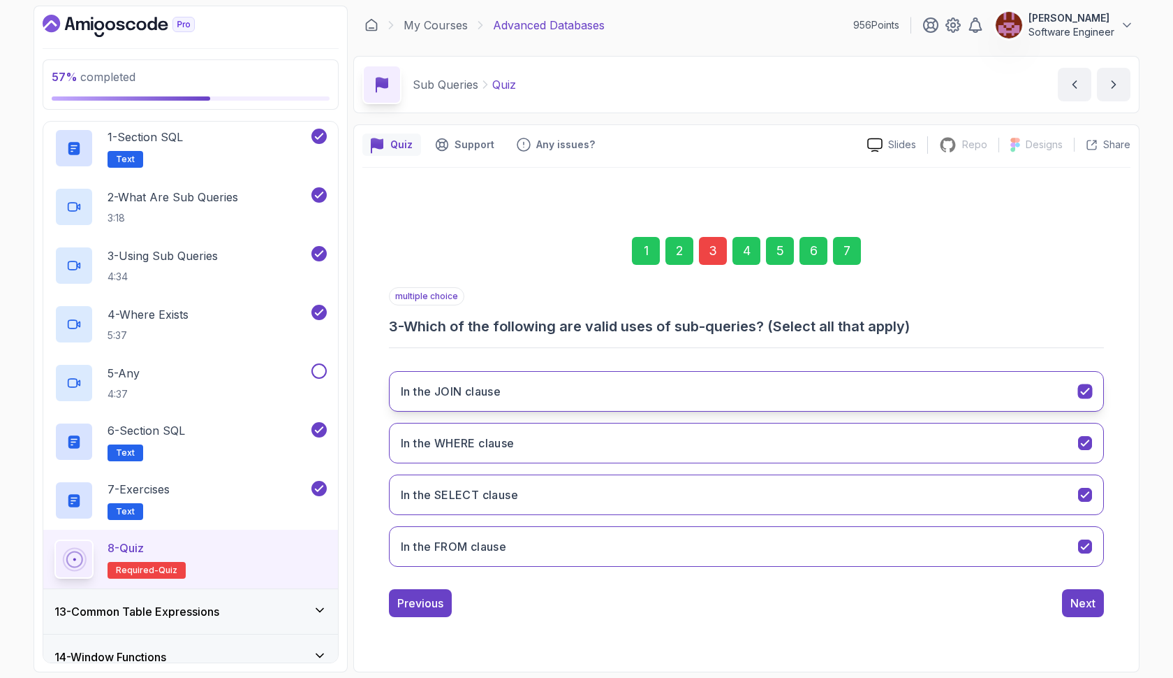
click at [558, 395] on button "In the JOIN clause" at bounding box center [746, 391] width 715 height 41
click at [847, 246] on div "7" at bounding box center [847, 251] width 28 height 28
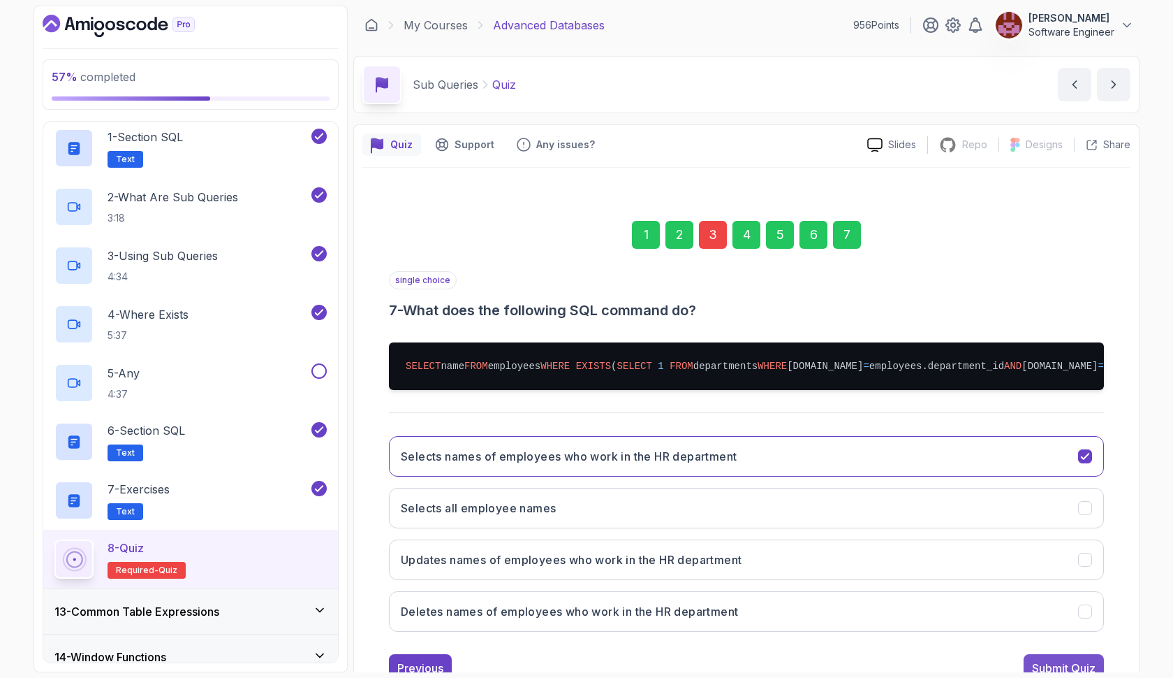
click at [1033, 662] on div "Submit Quiz" at bounding box center [1064, 667] width 64 height 17
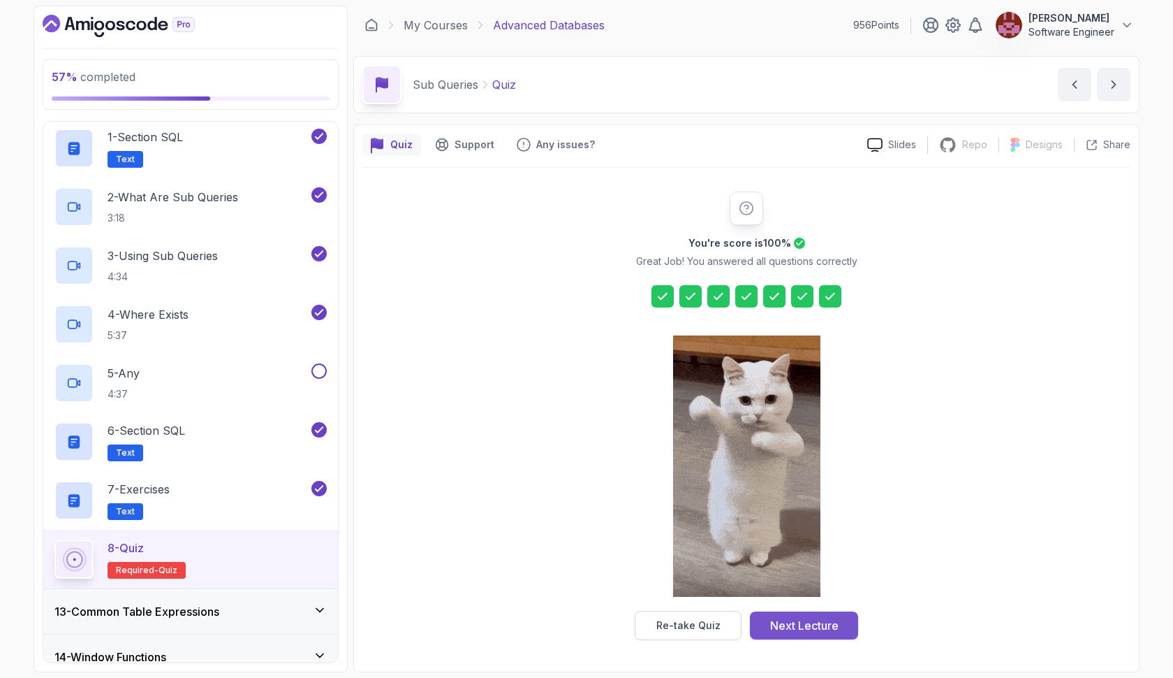
click at [823, 629] on div "Next Lecture" at bounding box center [804, 625] width 68 height 17
